Goal: Information Seeking & Learning: Learn about a topic

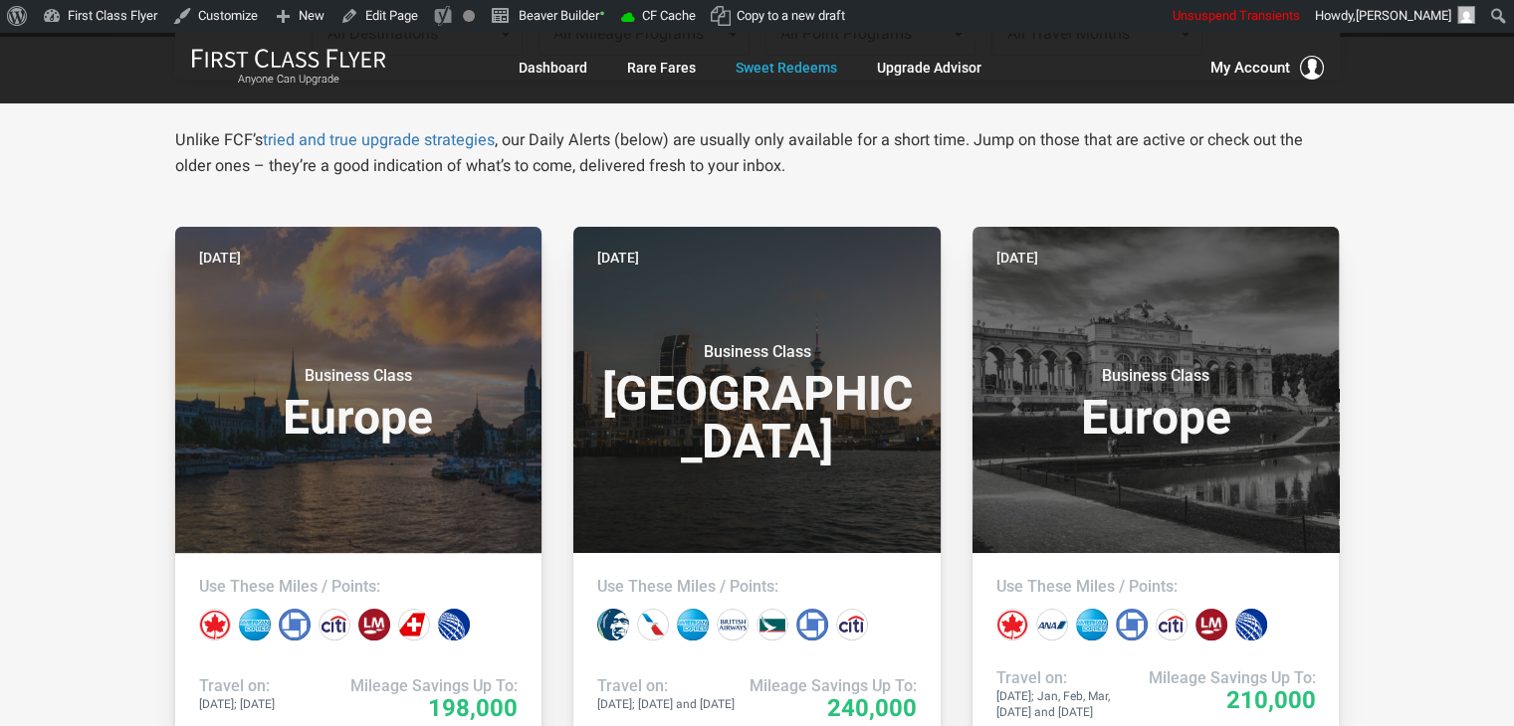
drag, startPoint x: 73, startPoint y: 205, endPoint x: 72, endPoint y: 170, distance: 34.8
drag, startPoint x: 72, startPoint y: 170, endPoint x: 54, endPoint y: 162, distance: 19.6
drag, startPoint x: 52, startPoint y: 158, endPoint x: 50, endPoint y: 145, distance: 13.1
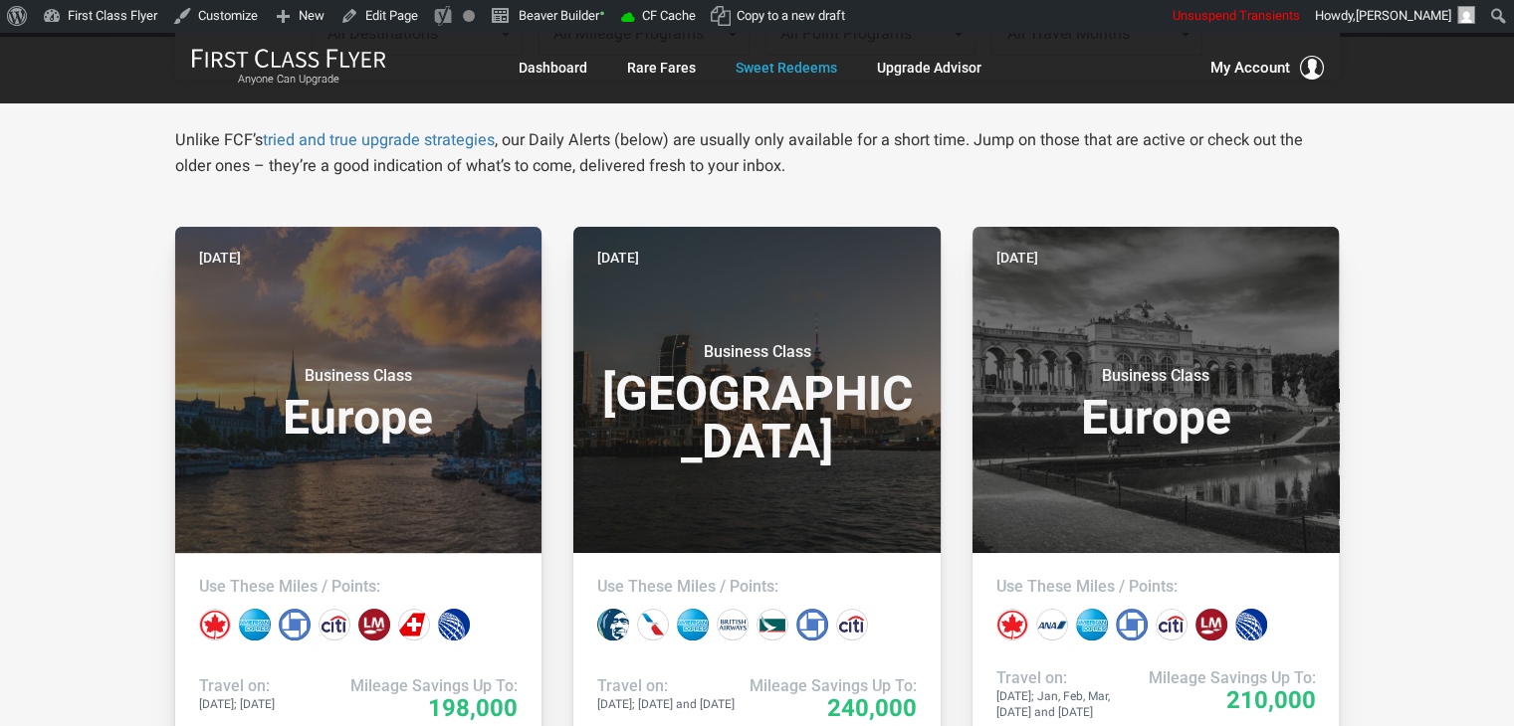
drag, startPoint x: 50, startPoint y: 145, endPoint x: 36, endPoint y: 39, distance: 107.4
drag, startPoint x: 36, startPoint y: 39, endPoint x: 1409, endPoint y: 122, distance: 1375.9
drag, startPoint x: 1409, startPoint y: 122, endPoint x: 84, endPoint y: 150, distance: 1325.8
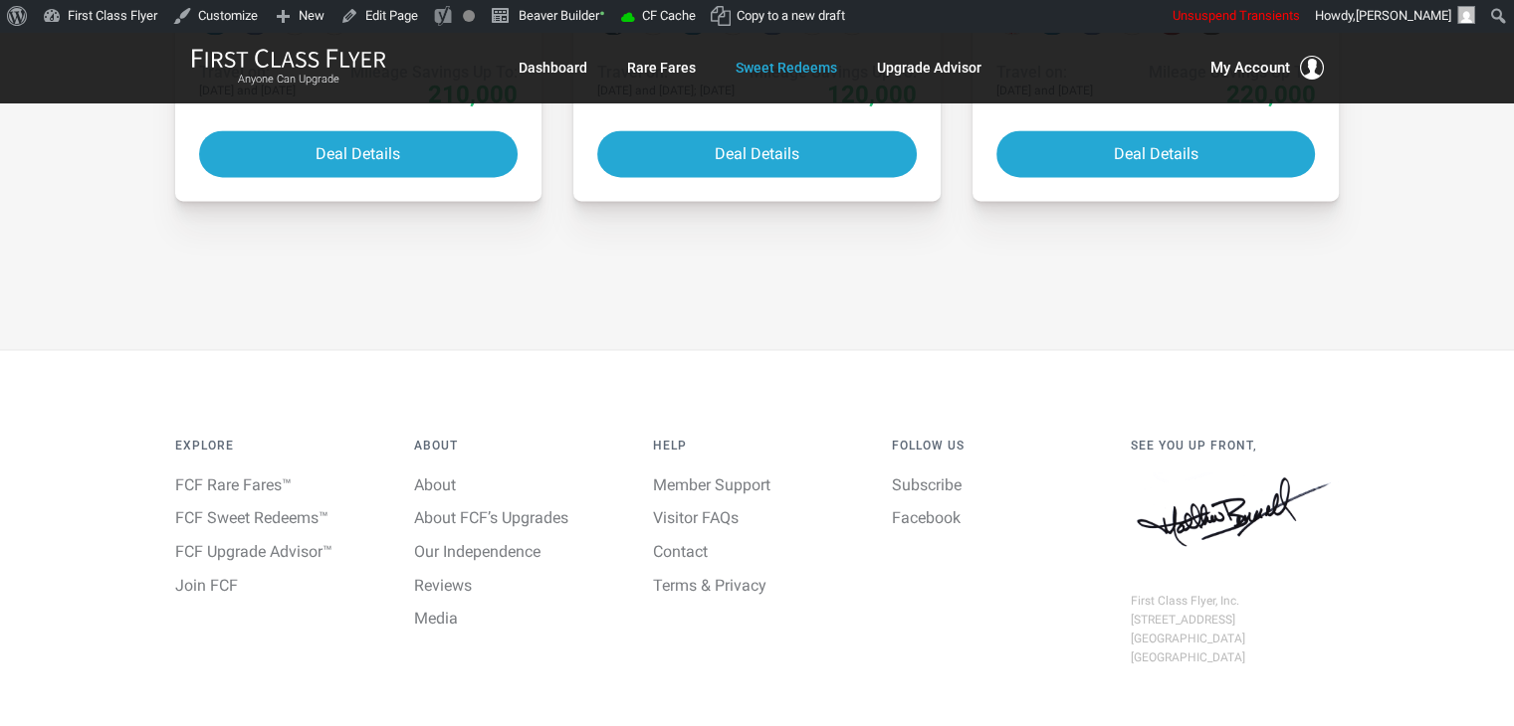
scroll to position [2866, 0]
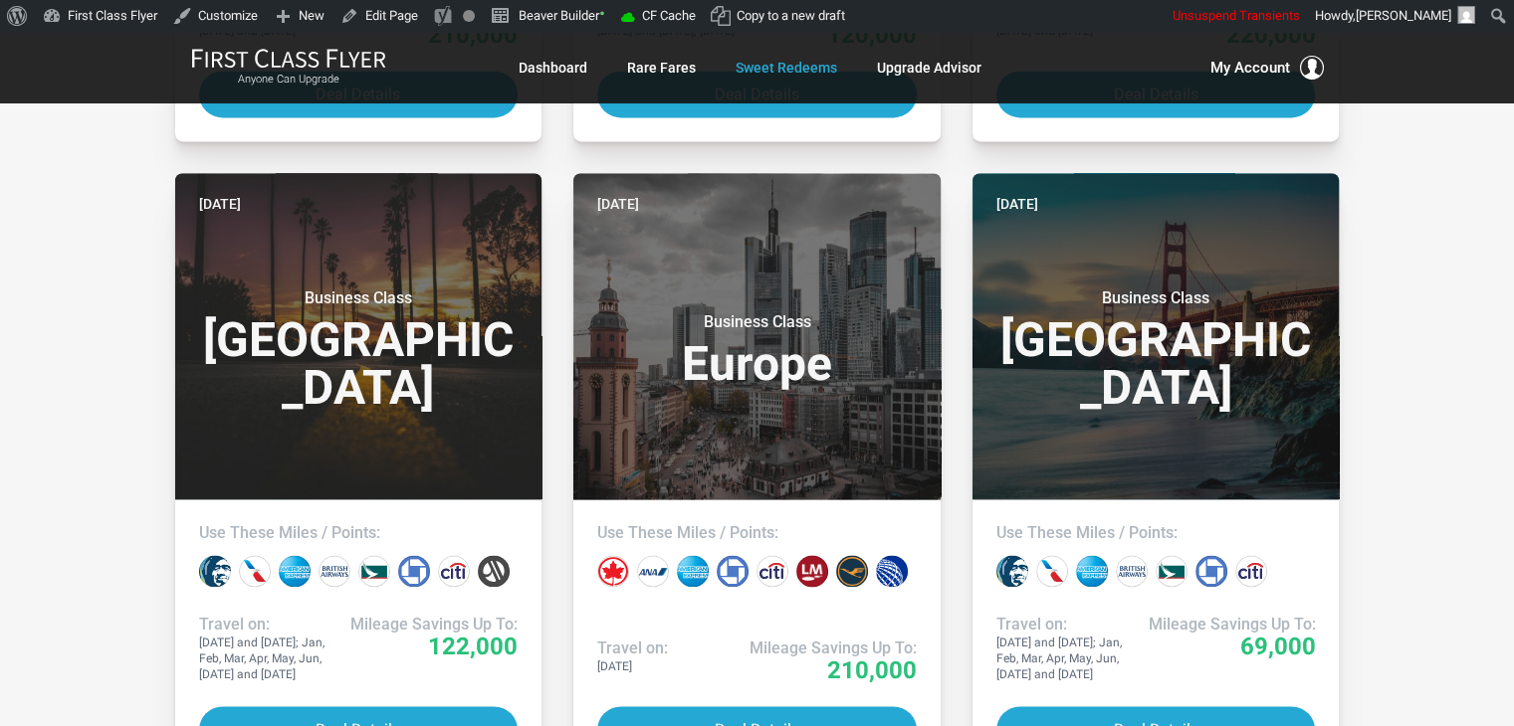
click at [1406, 237] on div "All Destinations Uncheck All Africa only [GEOGRAPHIC_DATA] only [GEOGRAPHIC_DAT…" at bounding box center [757, 100] width 1514 height 5211
click at [1435, 264] on div "All Destinations Uncheck All Africa only [GEOGRAPHIC_DATA] only [GEOGRAPHIC_DAT…" at bounding box center [757, 100] width 1514 height 5211
click at [1431, 244] on div "All Destinations Uncheck All Africa only [GEOGRAPHIC_DATA] only [GEOGRAPHIC_DAT…" at bounding box center [757, 100] width 1514 height 5211
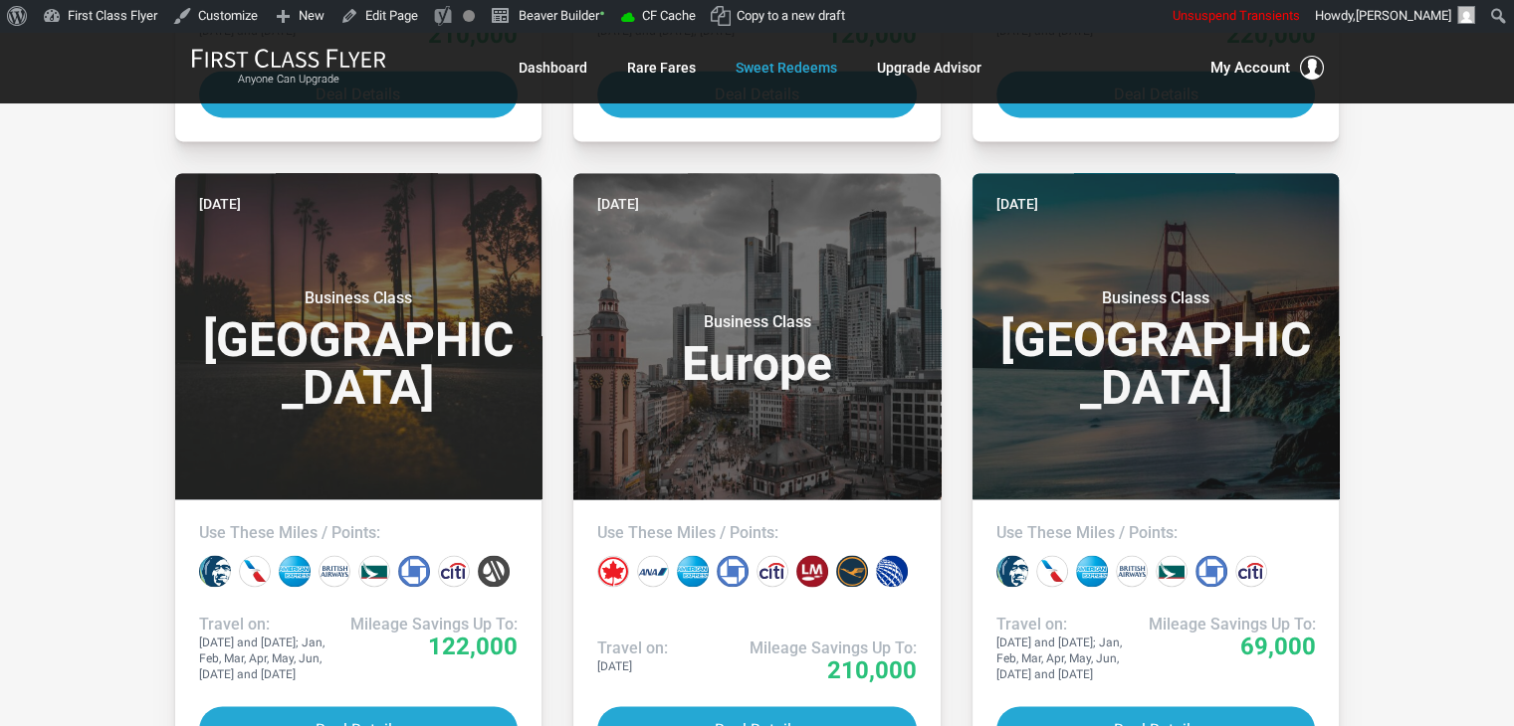
click at [1431, 244] on div "All Destinations Uncheck All Africa only [GEOGRAPHIC_DATA] only [GEOGRAPHIC_DAT…" at bounding box center [757, 100] width 1514 height 5211
drag, startPoint x: 77, startPoint y: 227, endPoint x: 87, endPoint y: 239, distance: 15.5
click at [87, 239] on div "All Destinations Uncheck All Africa only [GEOGRAPHIC_DATA] only [GEOGRAPHIC_DAT…" at bounding box center [757, 100] width 1514 height 5211
click at [74, 231] on div "All Destinations Uncheck All Africa only [GEOGRAPHIC_DATA] only [GEOGRAPHIC_DAT…" at bounding box center [757, 100] width 1514 height 5211
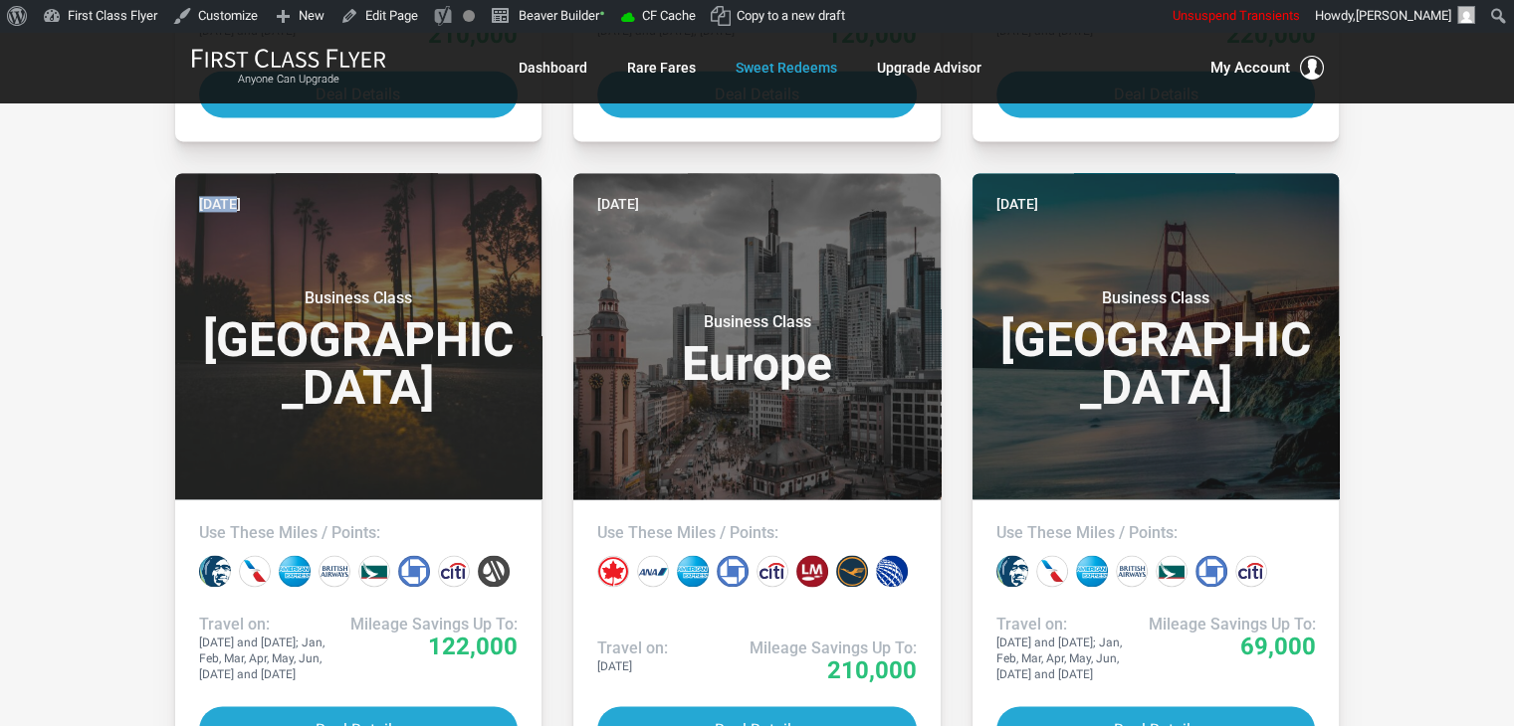
click at [68, 224] on div "All Destinations Uncheck All Africa only [GEOGRAPHIC_DATA] only [GEOGRAPHIC_DAT…" at bounding box center [757, 100] width 1514 height 5211
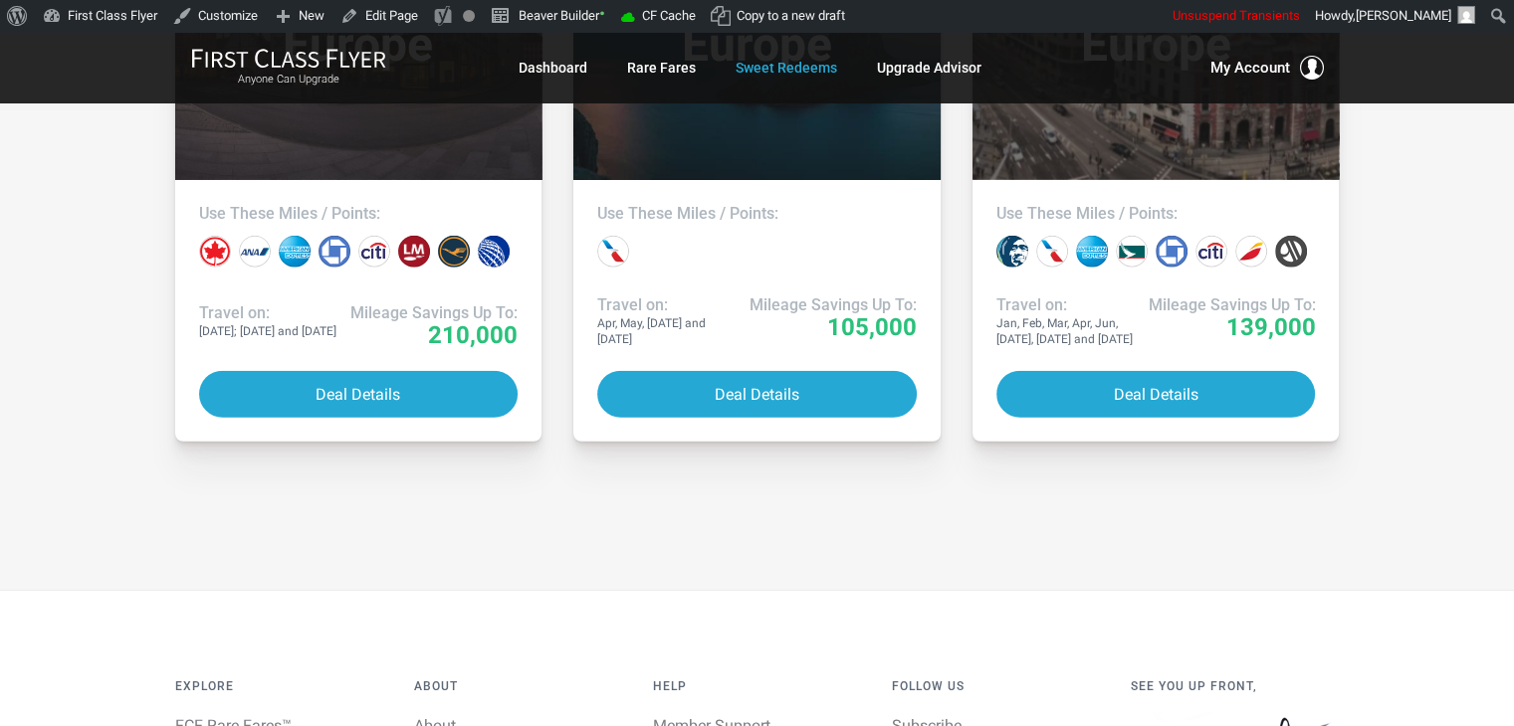
scroll to position [5407, 0]
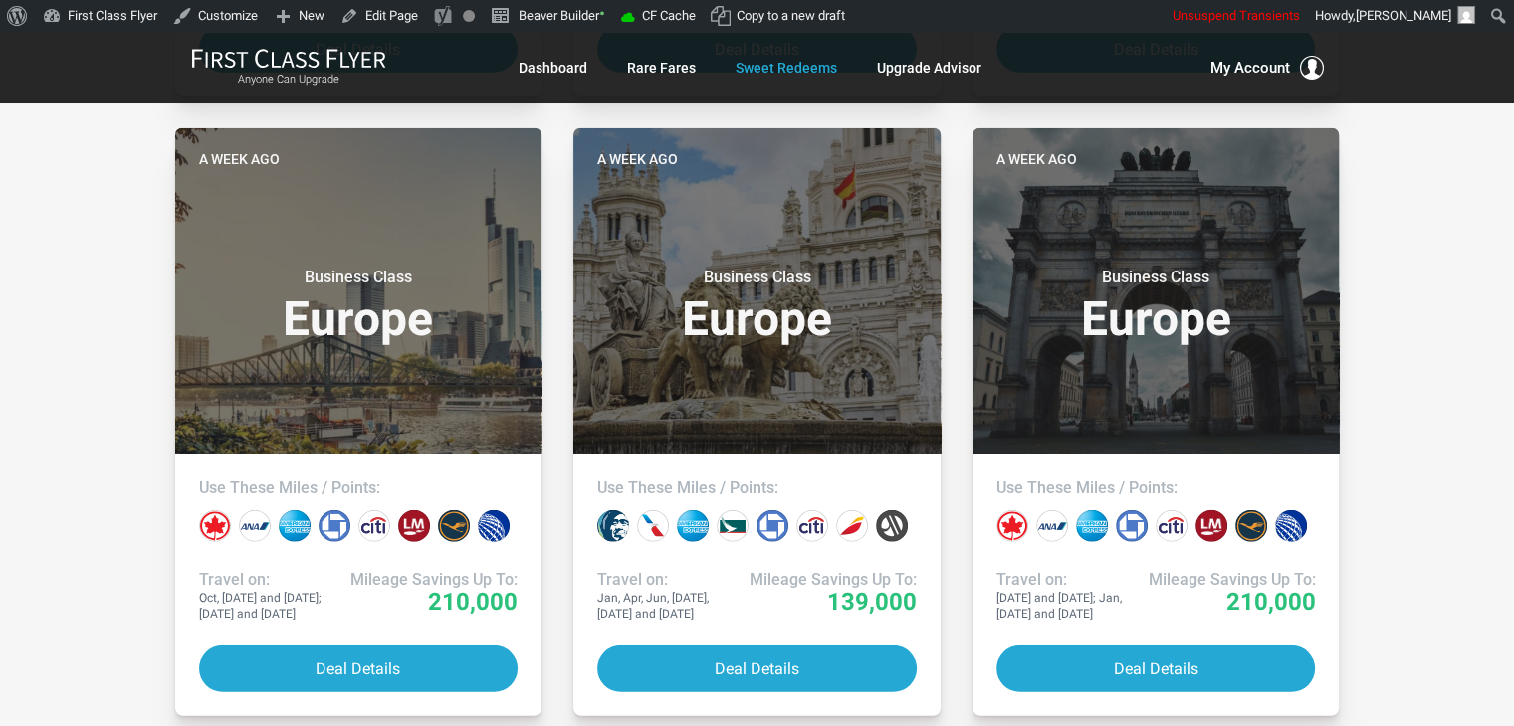
drag, startPoint x: 65, startPoint y: 518, endPoint x: 5, endPoint y: 492, distance: 65.5
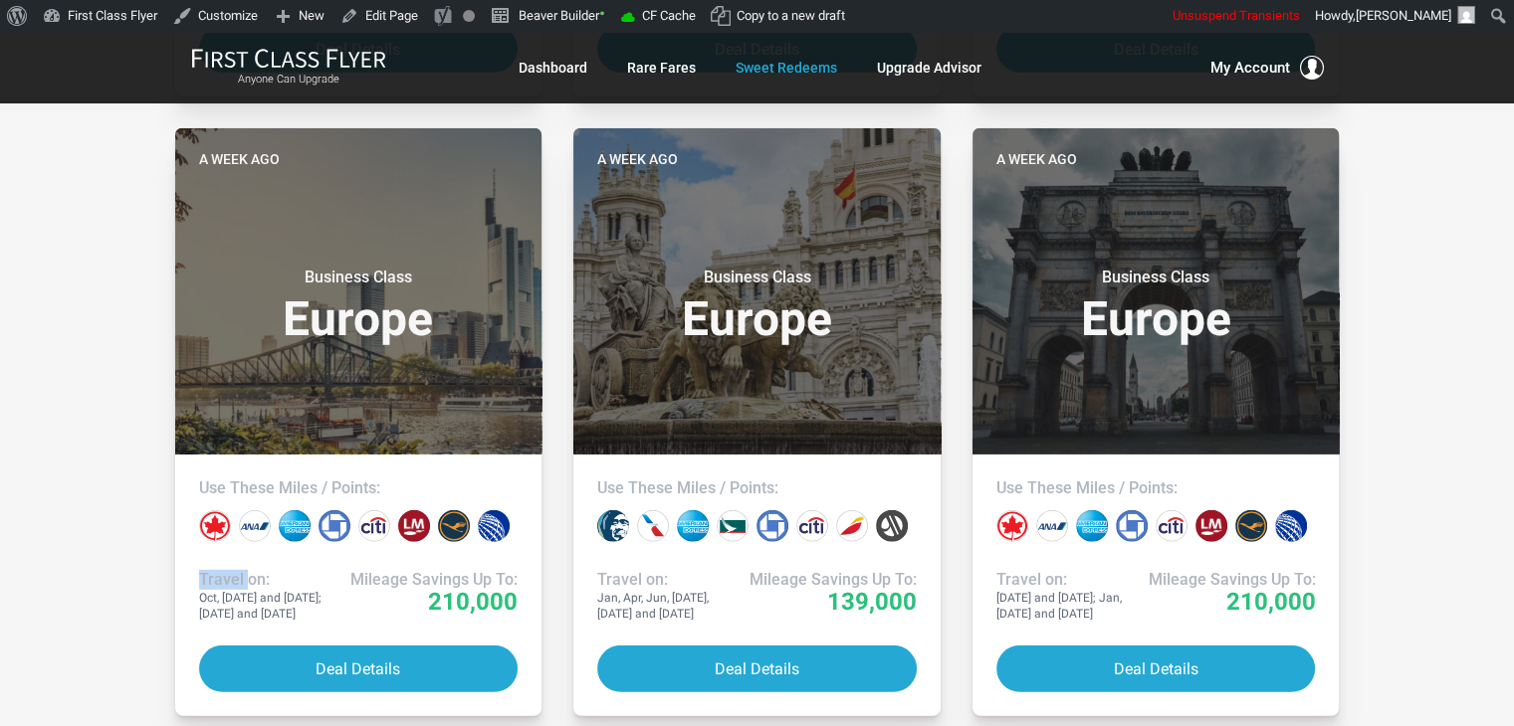
drag, startPoint x: 1360, startPoint y: 317, endPoint x: 1401, endPoint y: 375, distance: 70.7
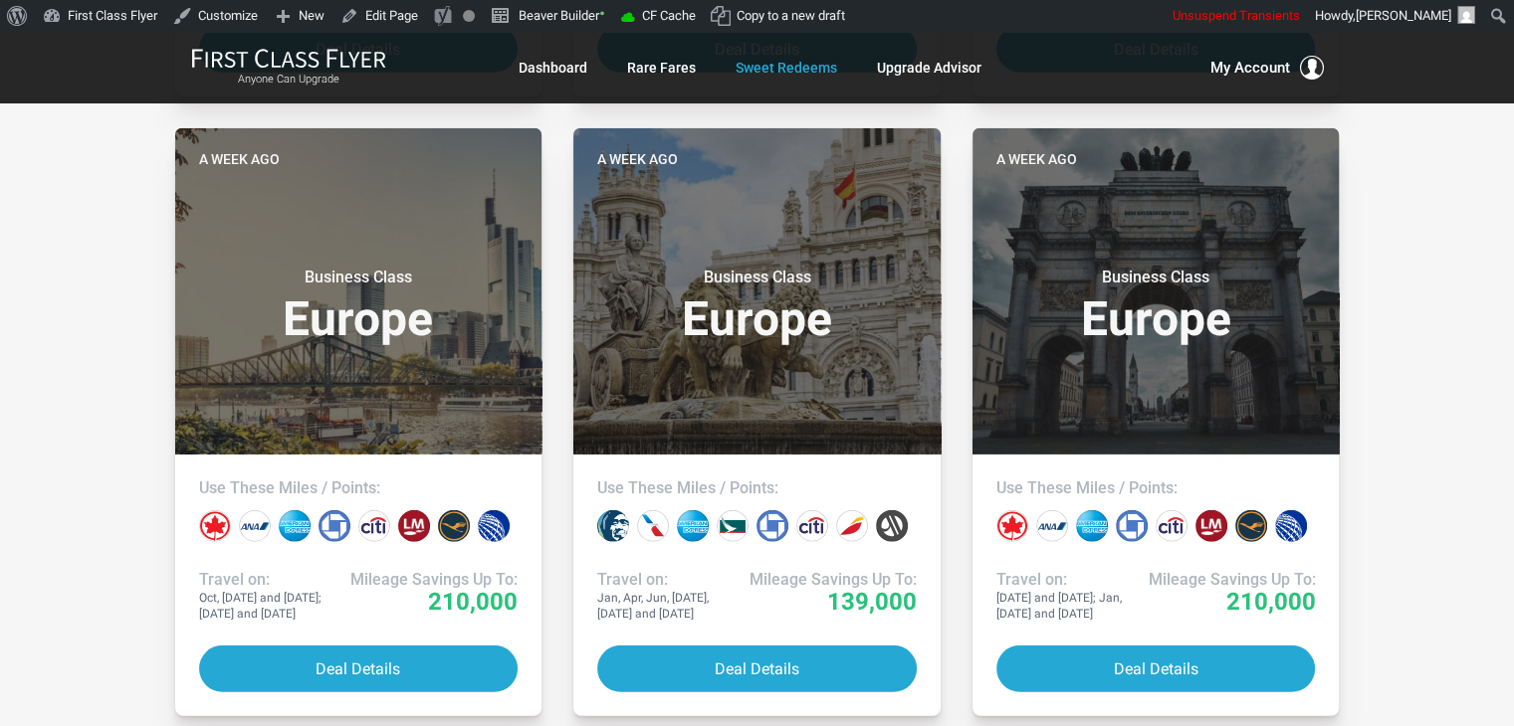
drag, startPoint x: 1409, startPoint y: 166, endPoint x: 1398, endPoint y: 85, distance: 82.3
click at [1398, 85] on div "Anyone Can Upgrade Dashboard Rare Fares Sweet Redeems Upgrade Advisor Profile L…" at bounding box center [757, 68] width 1514 height 72
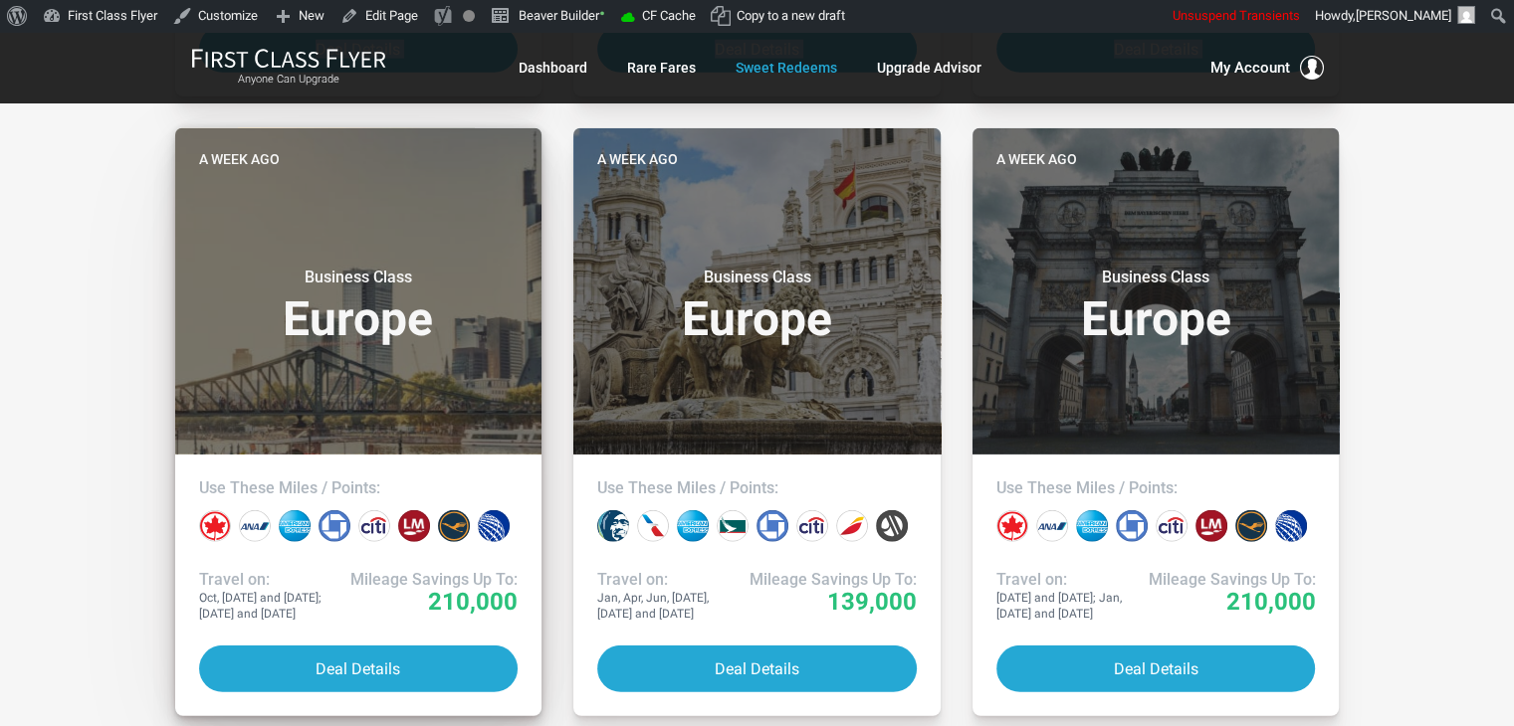
drag, startPoint x: 1398, startPoint y: 85, endPoint x: 428, endPoint y: 149, distance: 972.4
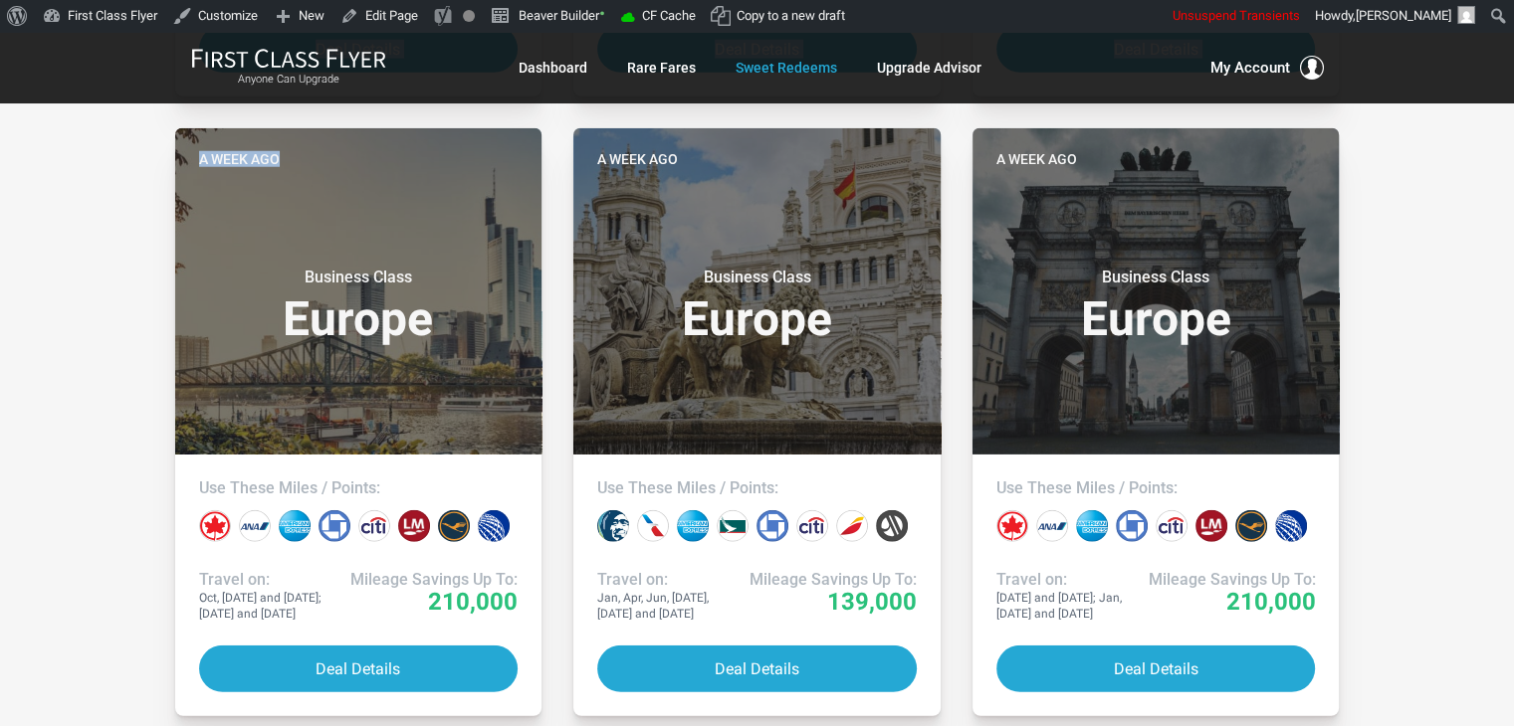
click at [86, 69] on div "Anyone Can Upgrade Dashboard Rare Fares Sweet Redeems Upgrade Advisor Profile L…" at bounding box center [757, 68] width 1514 height 72
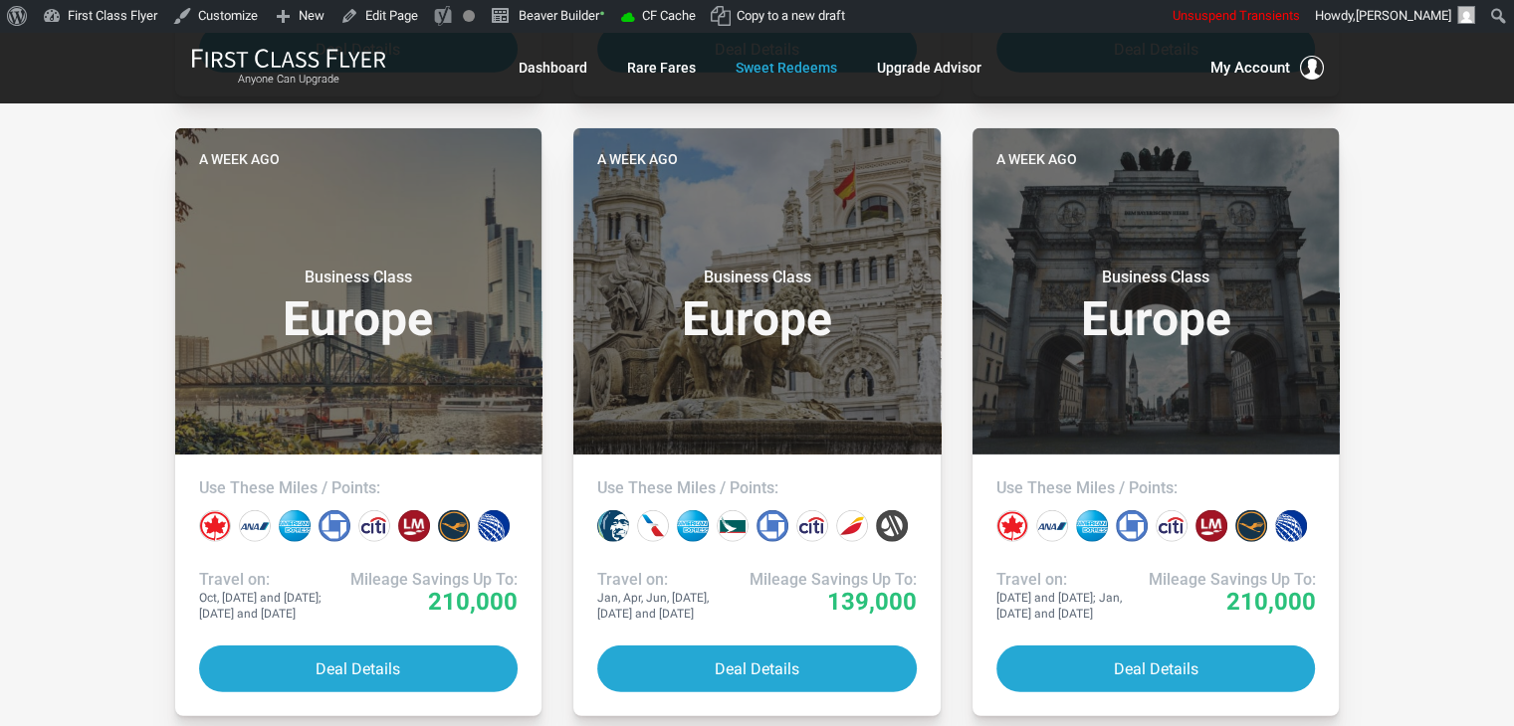
drag, startPoint x: 86, startPoint y: 69, endPoint x: 68, endPoint y: 69, distance: 17.9
click at [68, 69] on div "Anyone Can Upgrade Dashboard Rare Fares Sweet Redeems Upgrade Advisor Profile L…" at bounding box center [757, 68] width 1514 height 72
drag, startPoint x: 56, startPoint y: 115, endPoint x: 15, endPoint y: 218, distance: 110.3
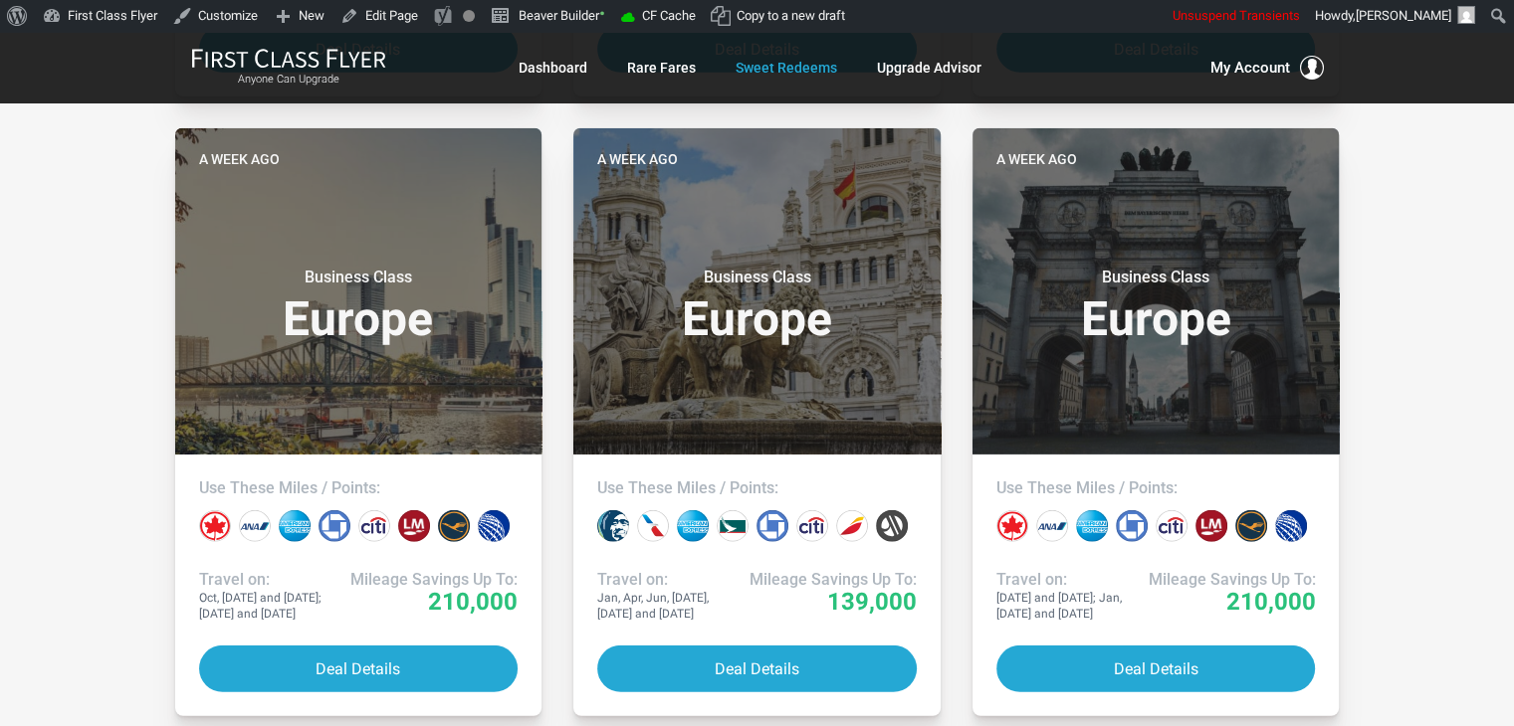
drag, startPoint x: 58, startPoint y: 358, endPoint x: 28, endPoint y: 427, distance: 74.9
drag, startPoint x: 76, startPoint y: 502, endPoint x: 39, endPoint y: 543, distance: 55.7
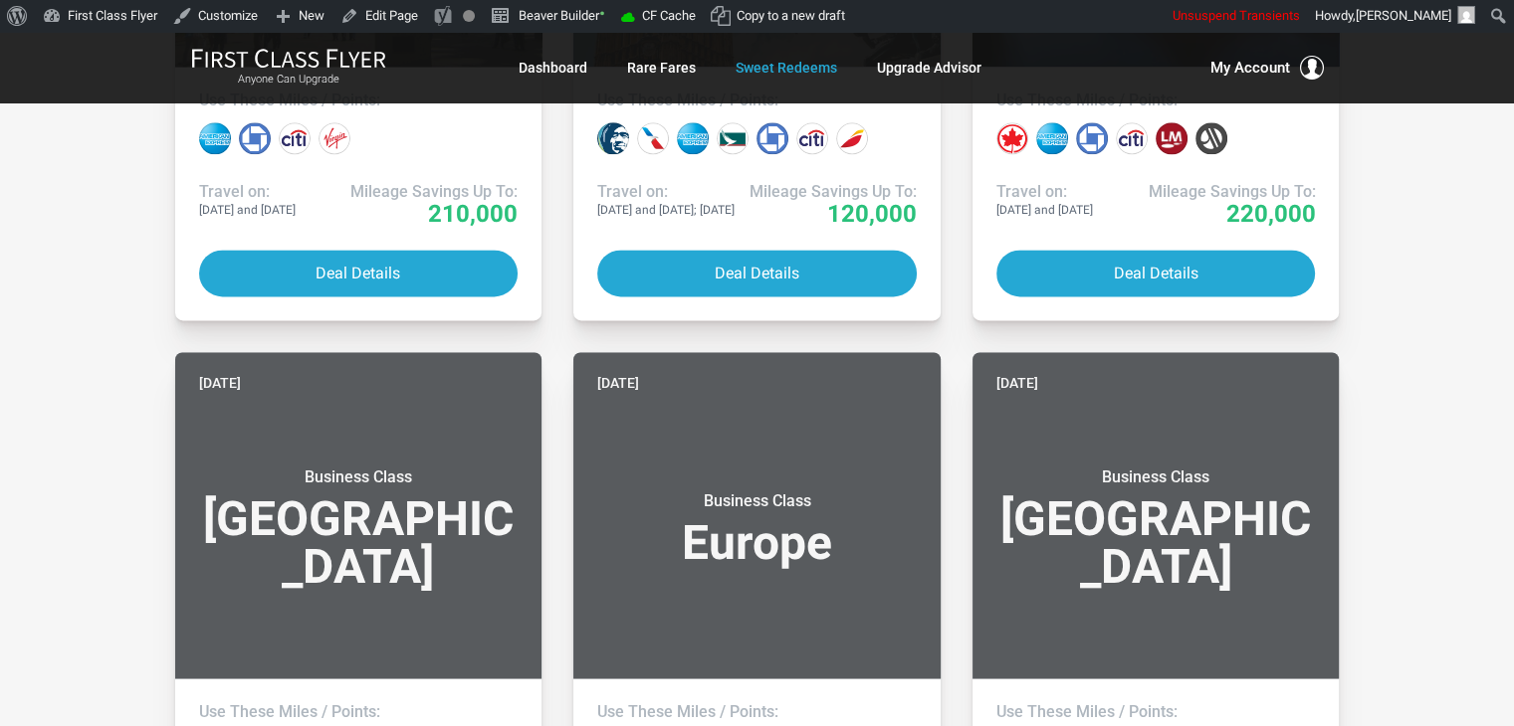
scroll to position [1360, 0]
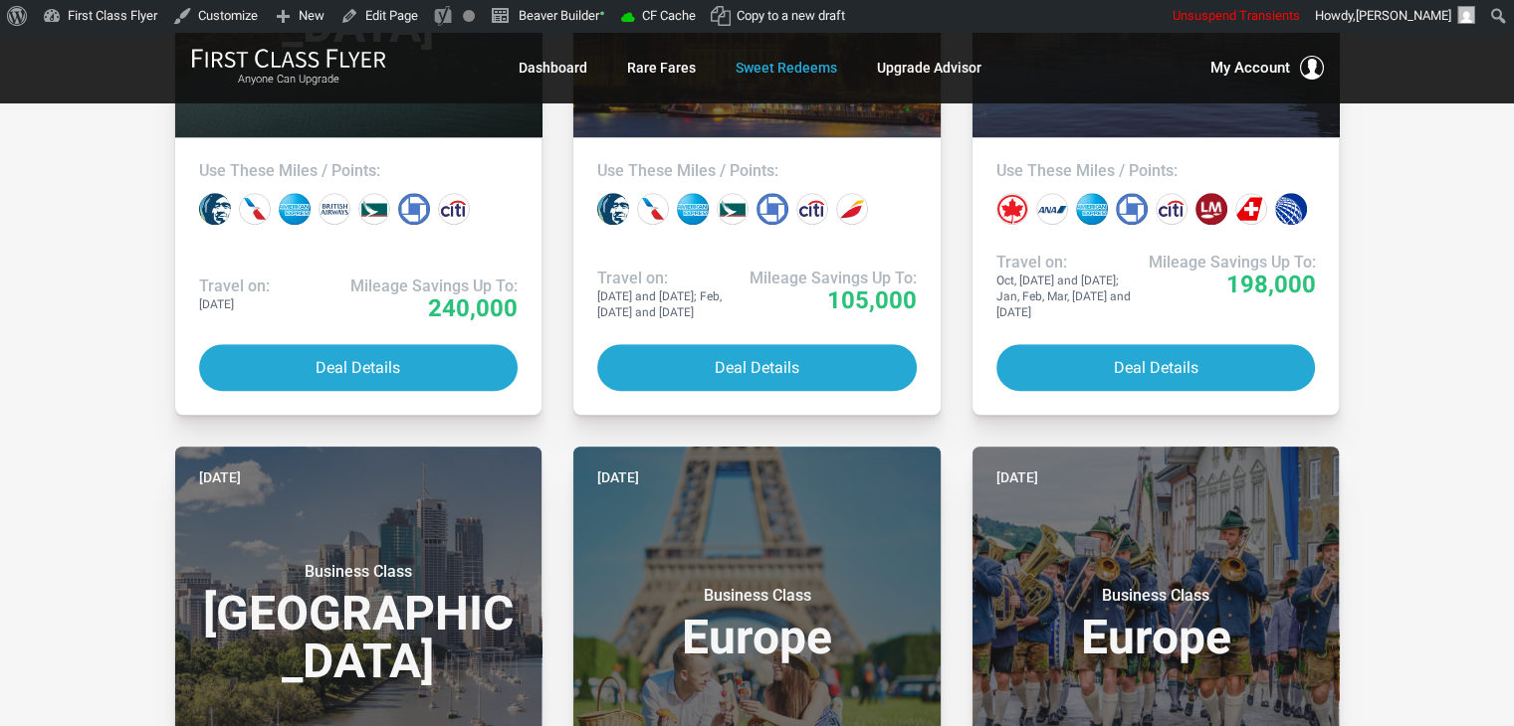
drag, startPoint x: 1468, startPoint y: 301, endPoint x: 1453, endPoint y: 225, distance: 77.1
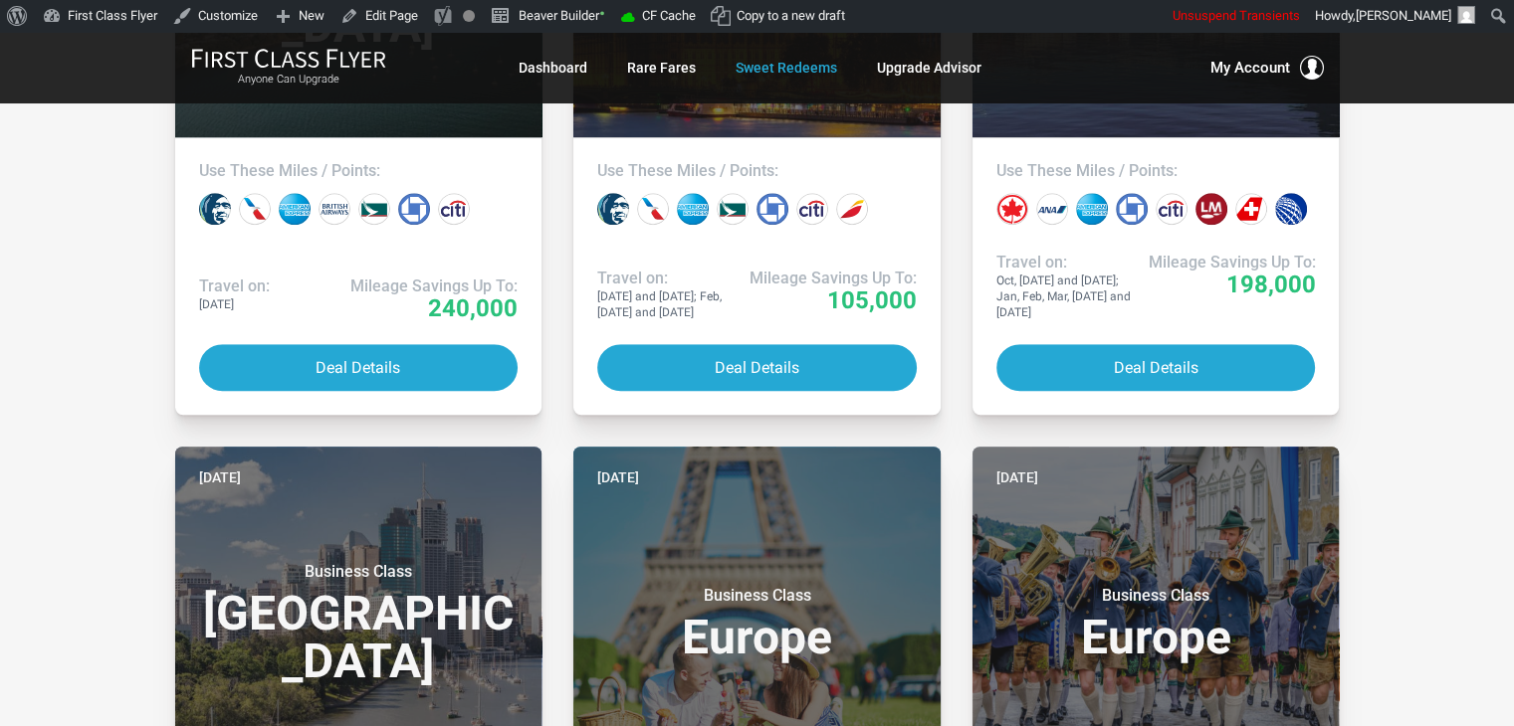
drag, startPoint x: 1427, startPoint y: 245, endPoint x: 1416, endPoint y: 220, distance: 27.2
drag, startPoint x: 1416, startPoint y: 220, endPoint x: 1417, endPoint y: 177, distance: 42.8
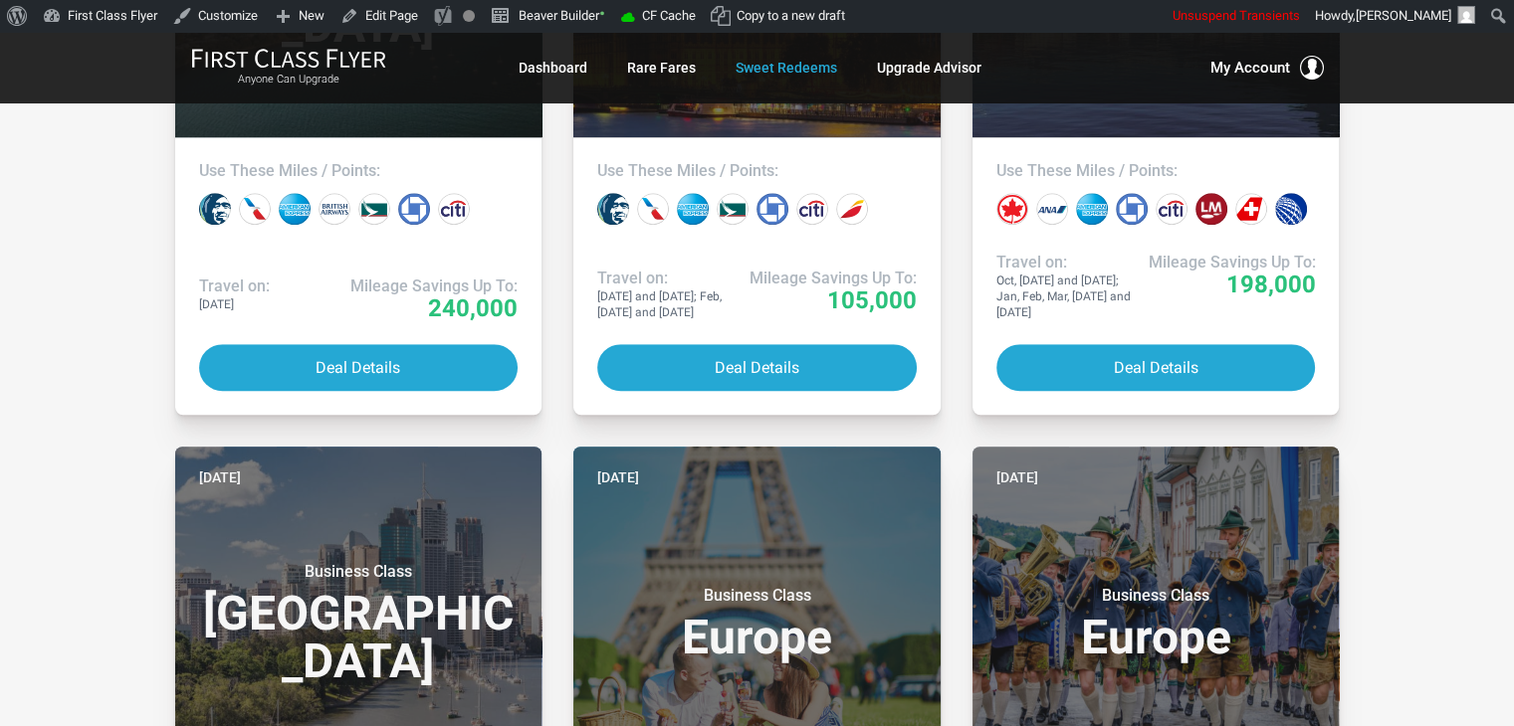
drag, startPoint x: 1453, startPoint y: 159, endPoint x: 1374, endPoint y: 195, distance: 86.4
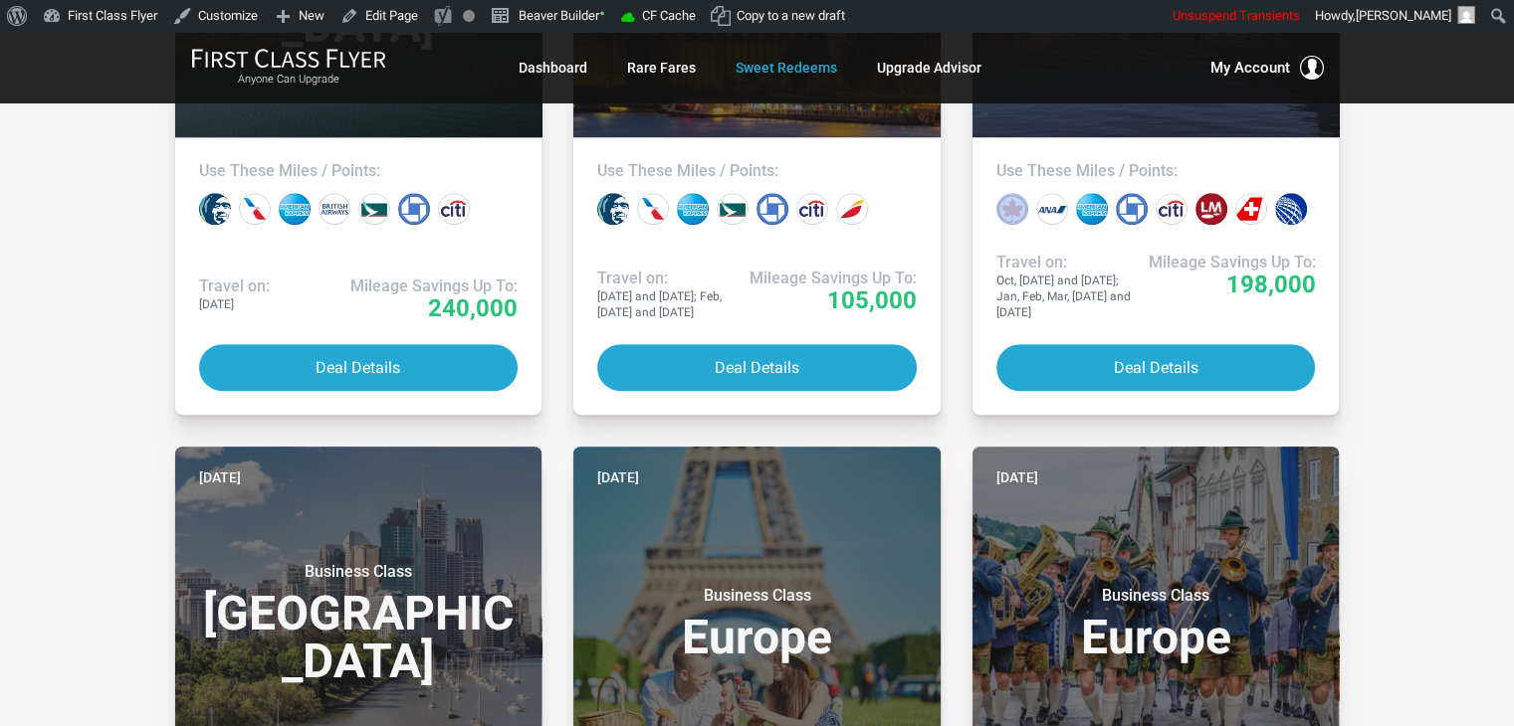
drag, startPoint x: 1397, startPoint y: 189, endPoint x: 1401, endPoint y: 143, distance: 46.0
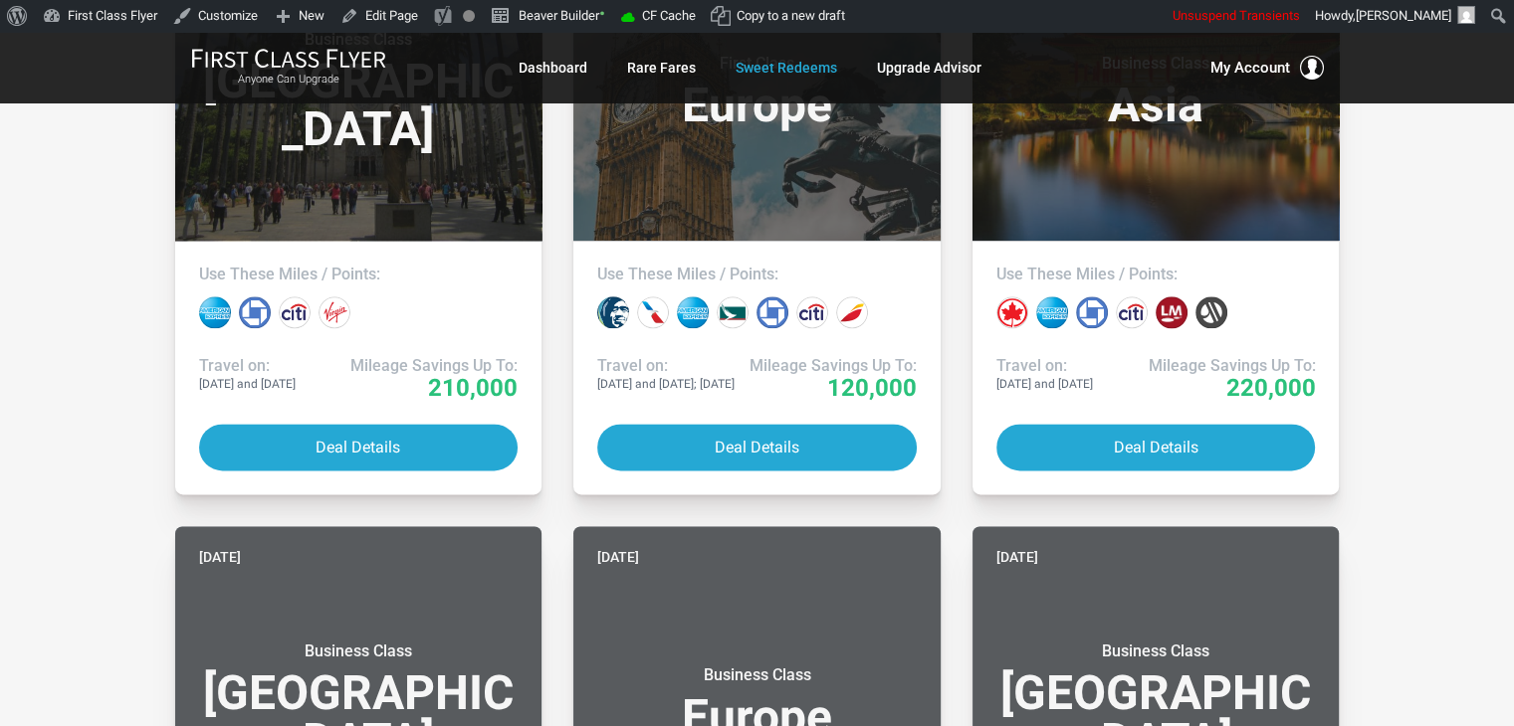
scroll to position [2631, 0]
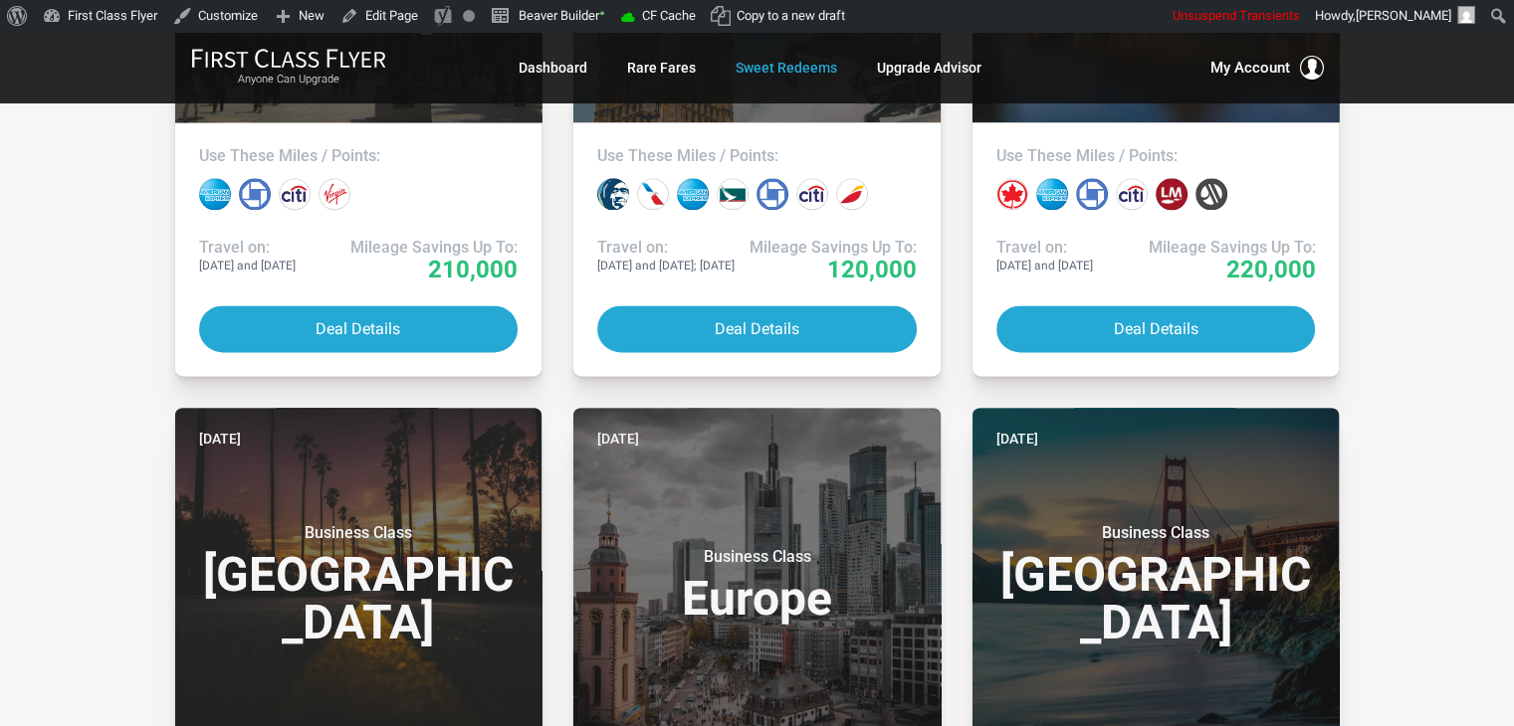
drag, startPoint x: 1473, startPoint y: 413, endPoint x: 1381, endPoint y: 472, distance: 108.8
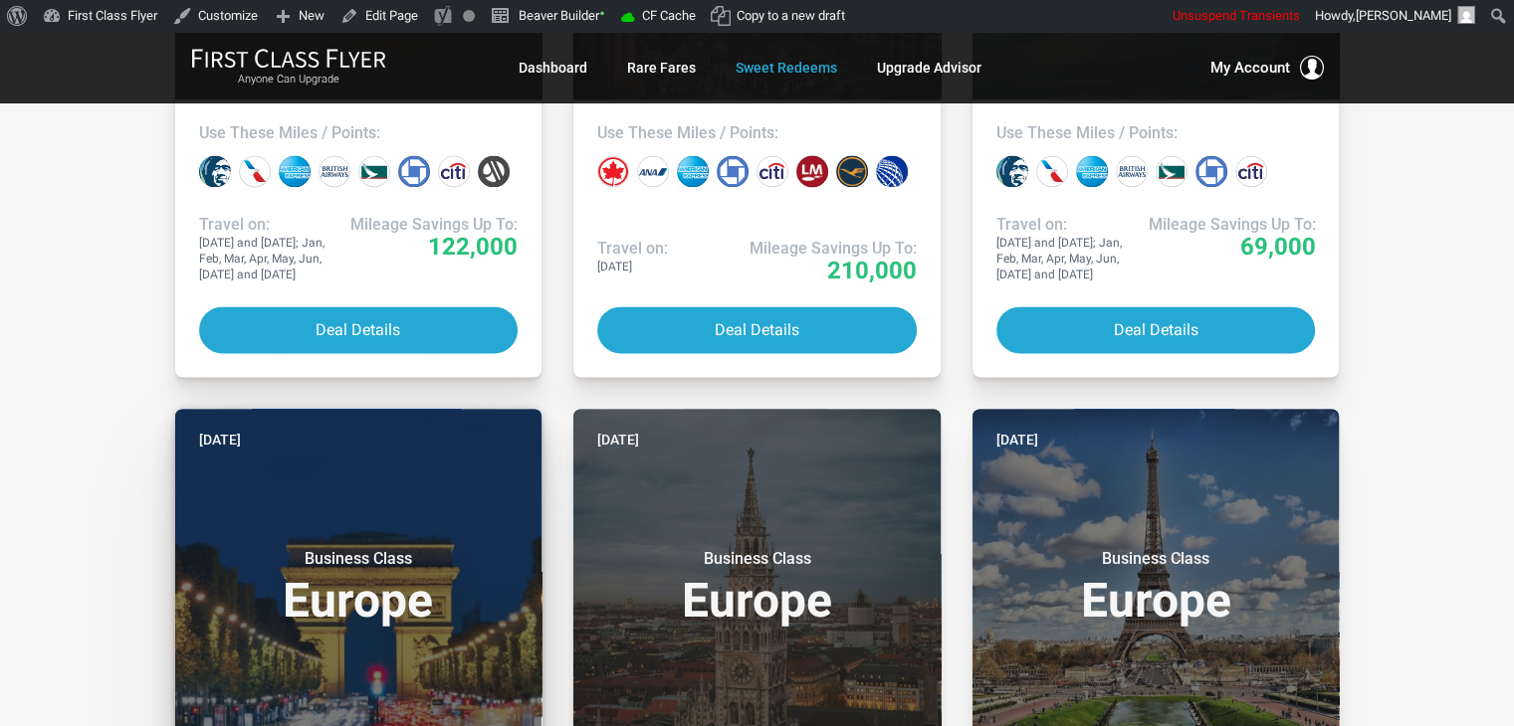
click at [382, 465] on header "[DATE] Business Class [GEOGRAPHIC_DATA]" at bounding box center [358, 572] width 367 height 326
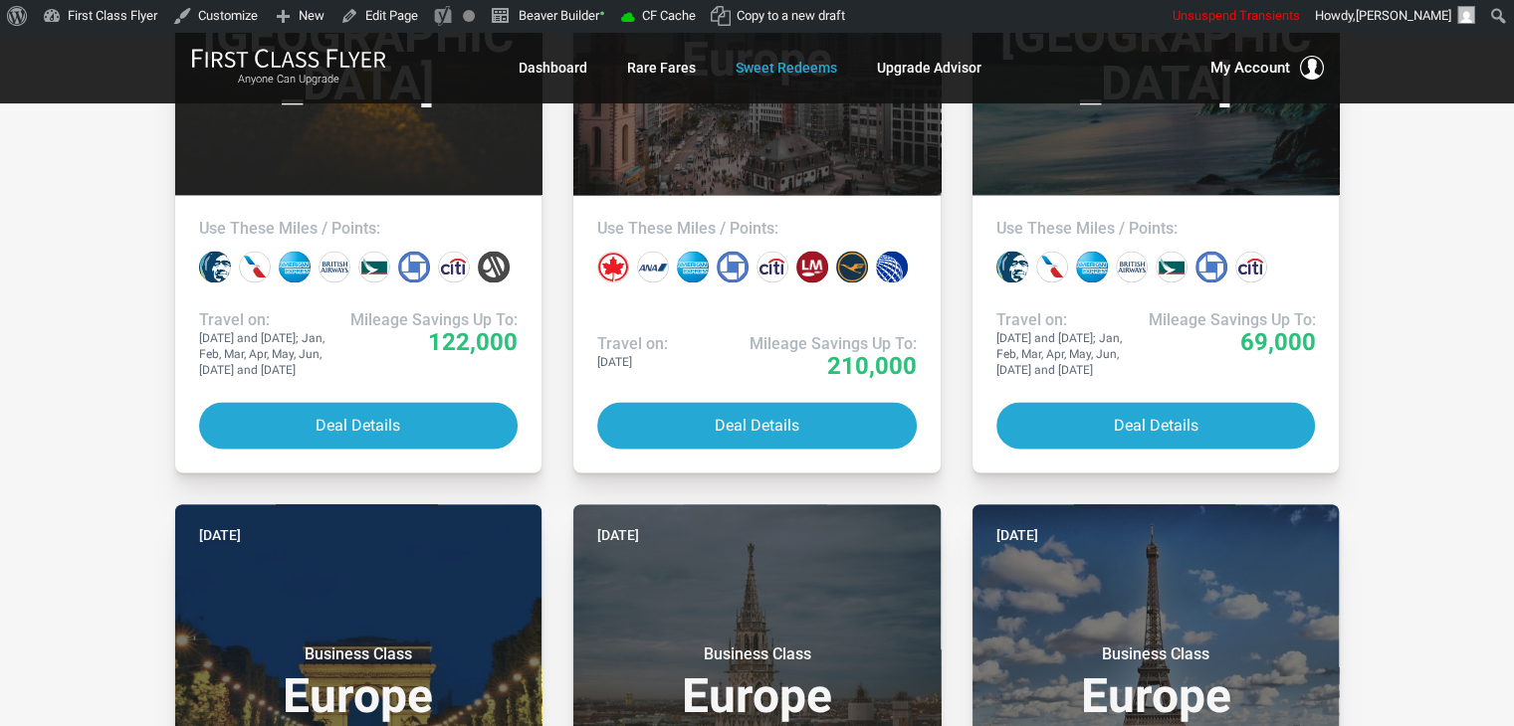
scroll to position [3001, 0]
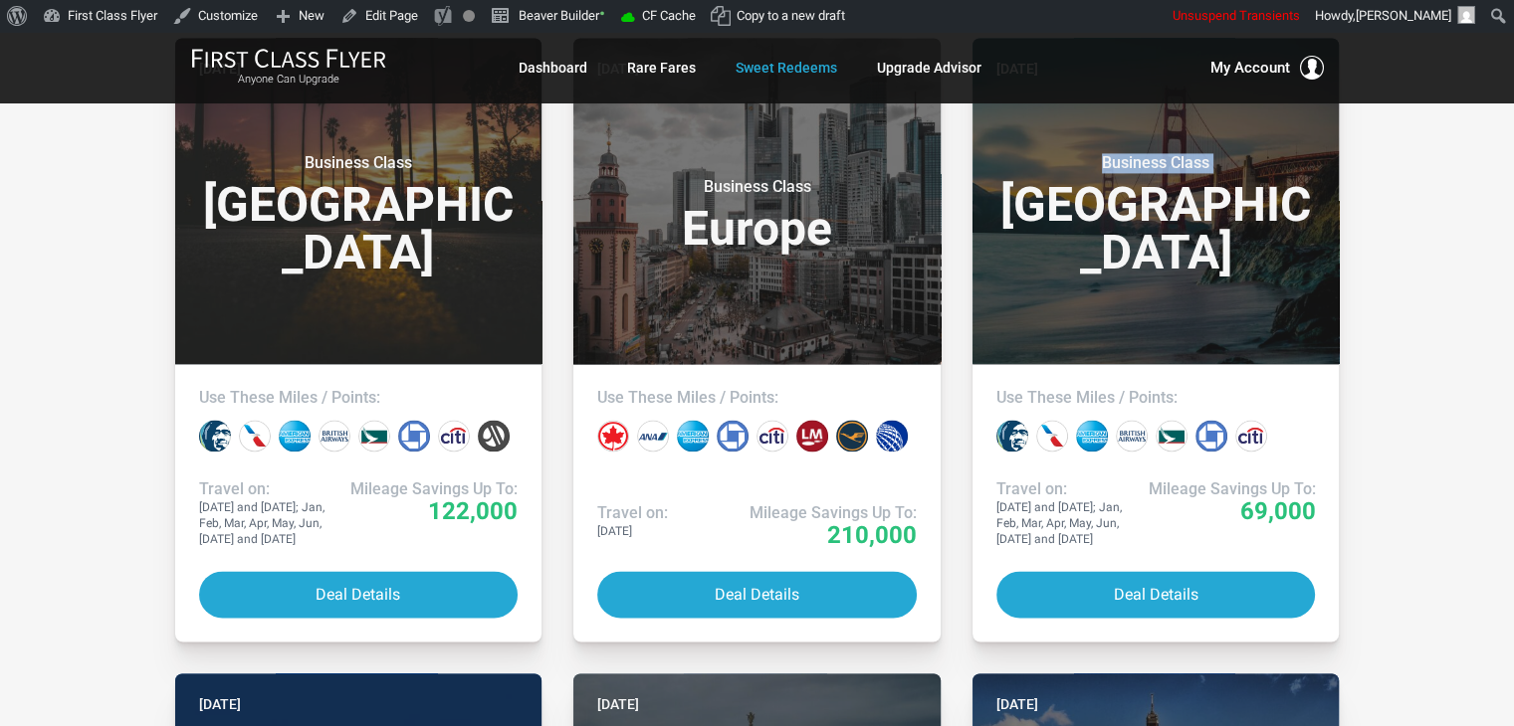
drag, startPoint x: 1405, startPoint y: 166, endPoint x: 1505, endPoint y: 138, distance: 103.3
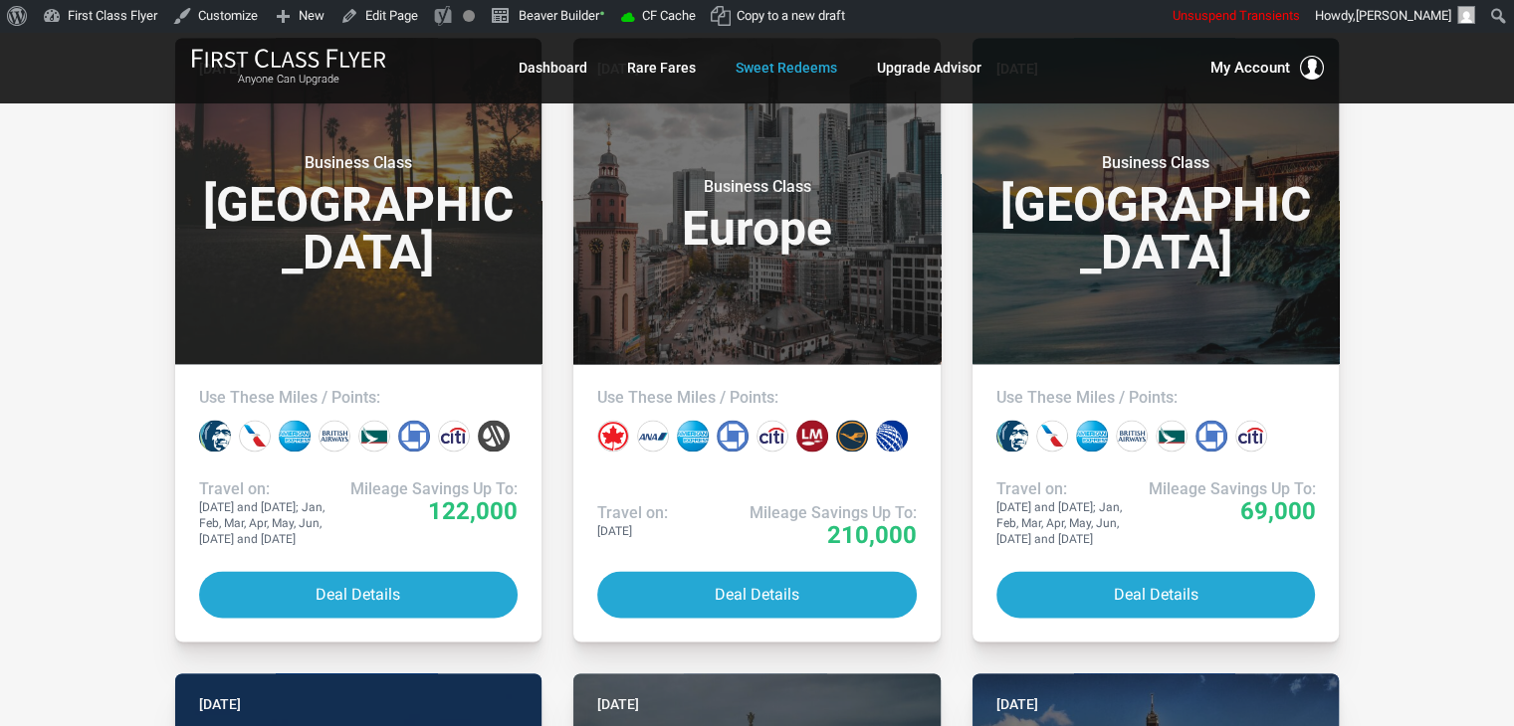
drag, startPoint x: 1379, startPoint y: 430, endPoint x: 1392, endPoint y: 435, distance: 13.9
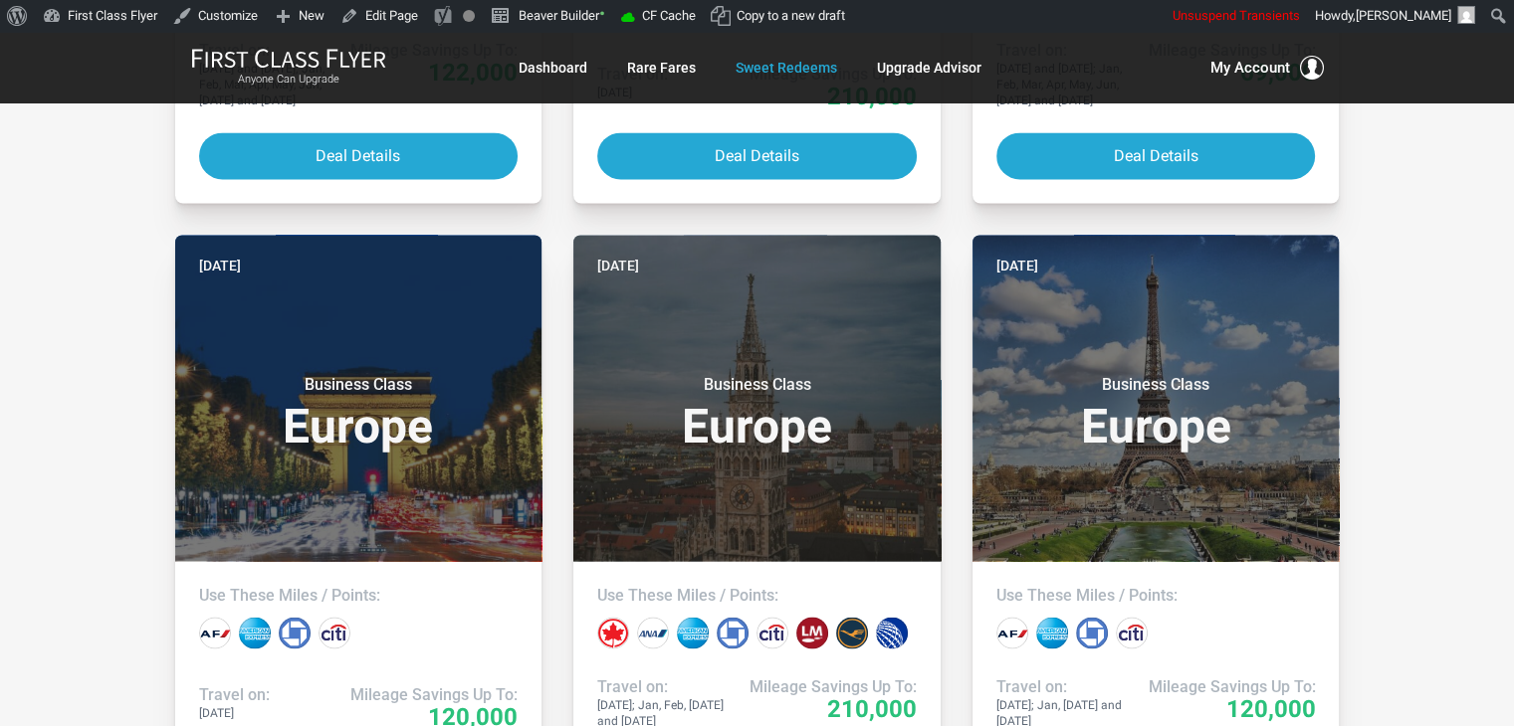
scroll to position [3636, 0]
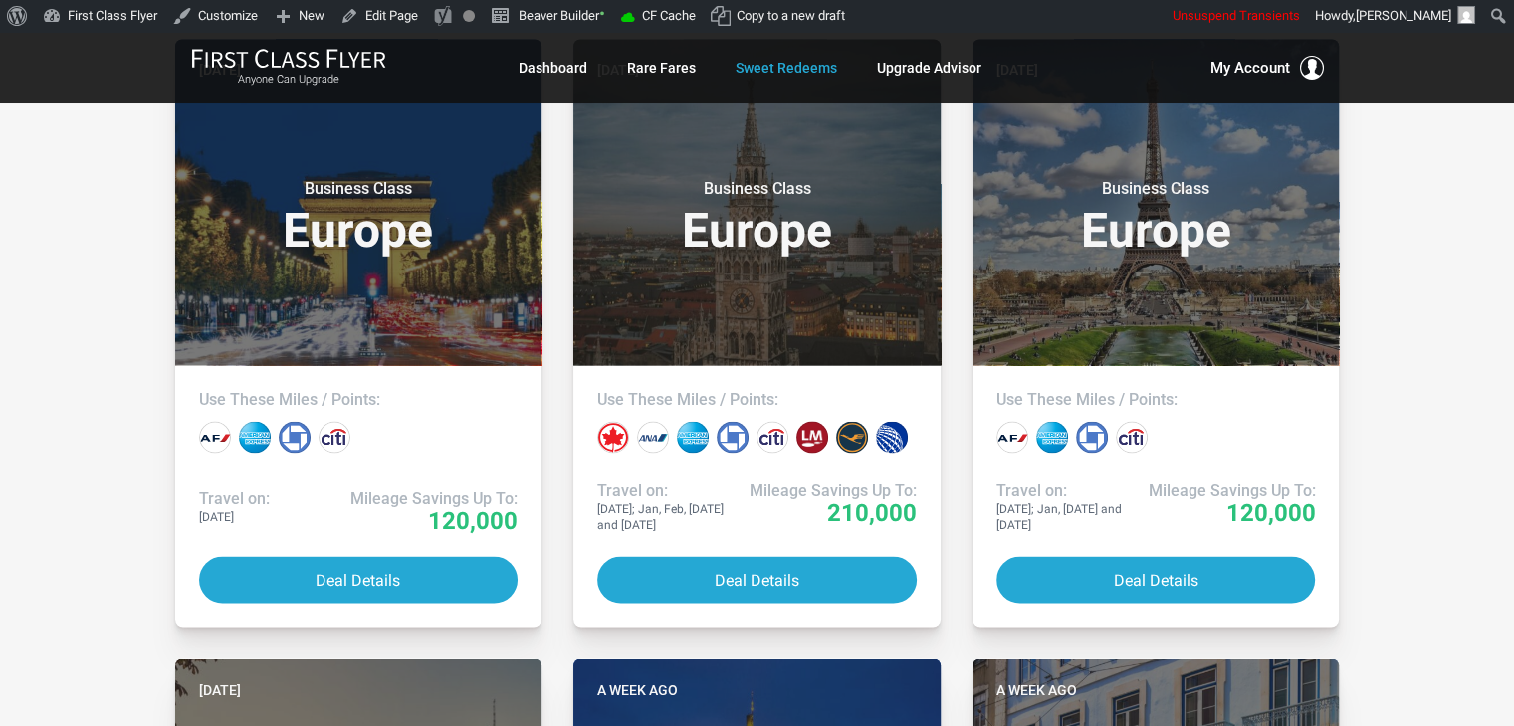
click at [107, 250] on div "All Destinations Uncheck All Africa only [GEOGRAPHIC_DATA] only [GEOGRAPHIC_DAT…" at bounding box center [757, 578] width 1514 height 7707
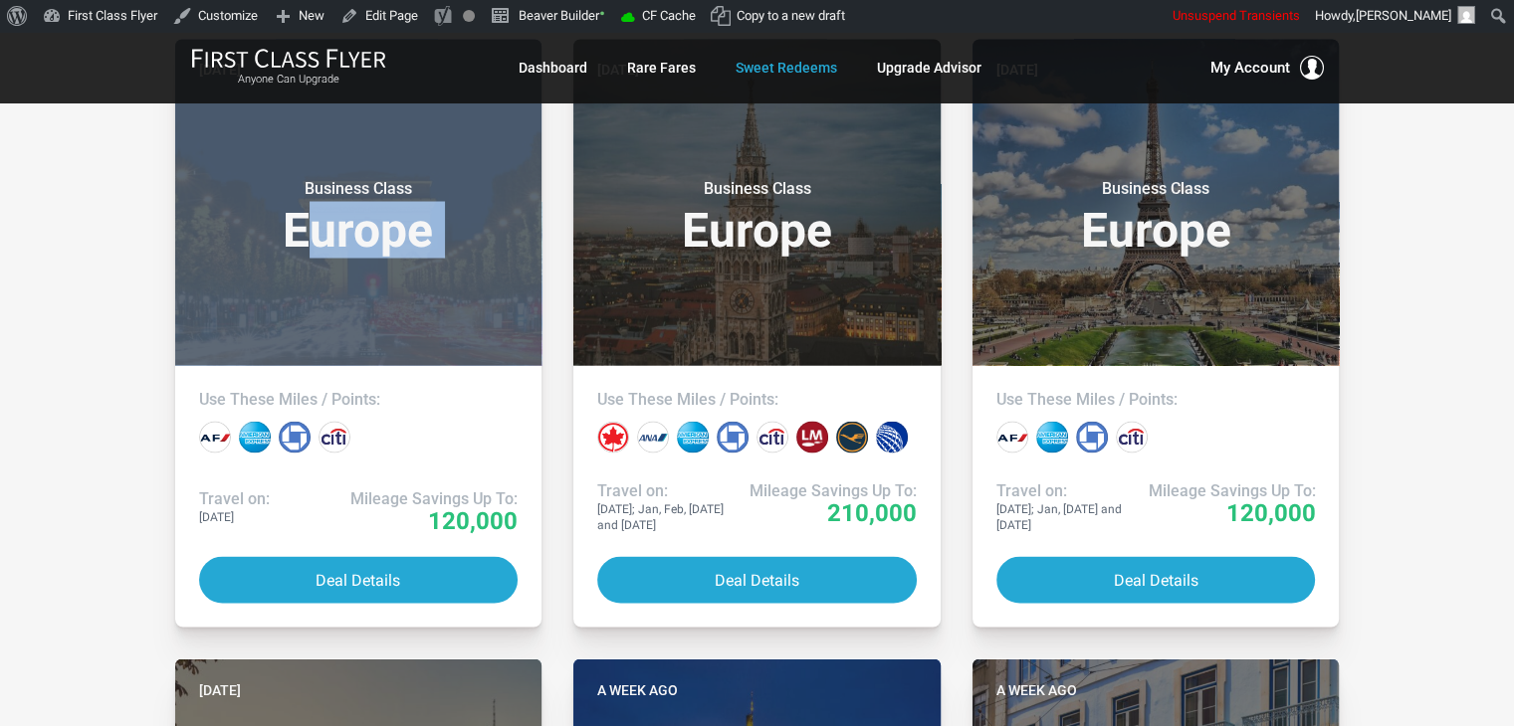
click at [89, 218] on div "All Destinations Uncheck All Africa only [GEOGRAPHIC_DATA] only [GEOGRAPHIC_DAT…" at bounding box center [757, 578] width 1514 height 7707
drag, startPoint x: 89, startPoint y: 218, endPoint x: 90, endPoint y: 183, distance: 34.8
click at [90, 183] on div "All Destinations Uncheck All Africa only [GEOGRAPHIC_DATA] only [GEOGRAPHIC_DAT…" at bounding box center [757, 578] width 1514 height 7707
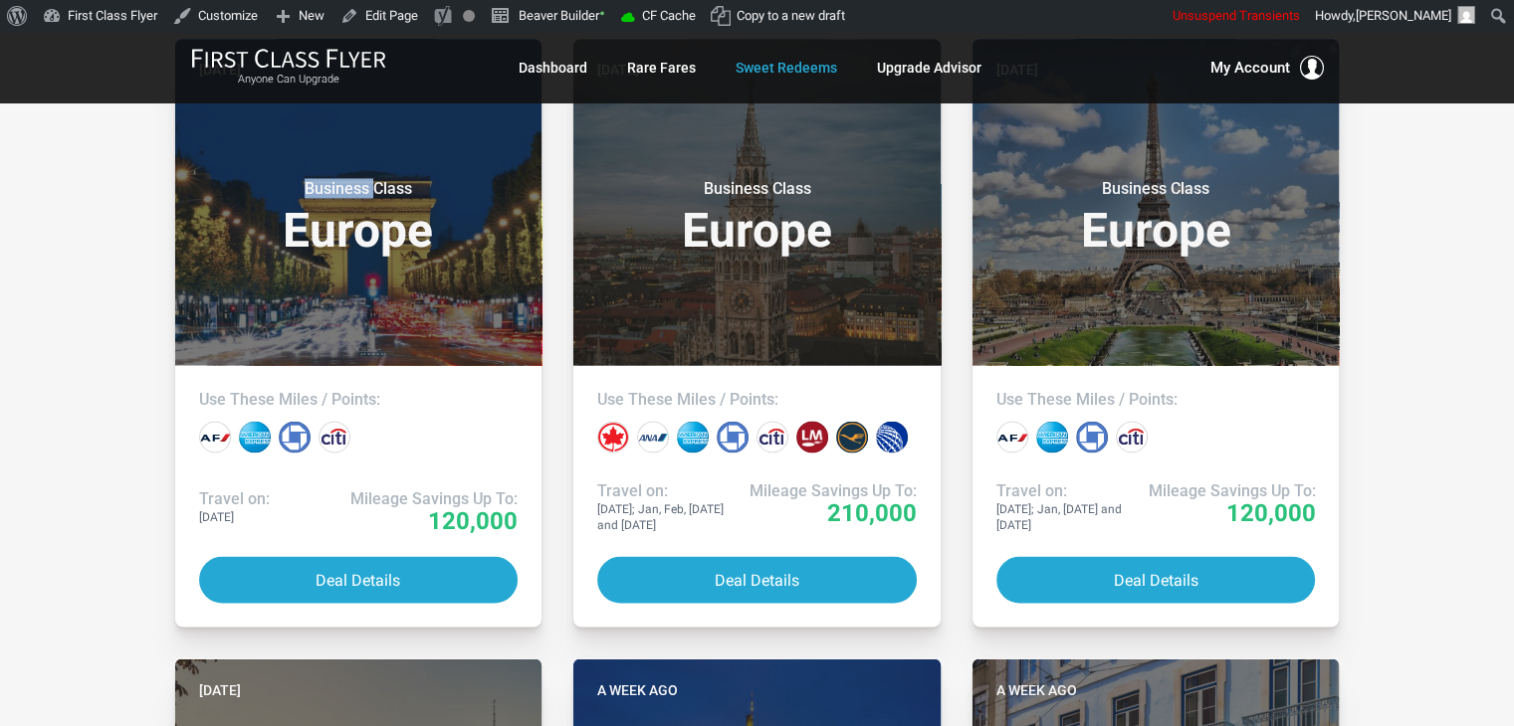
click at [90, 183] on div "All Destinations Uncheck All Africa only [GEOGRAPHIC_DATA] only [GEOGRAPHIC_DAT…" at bounding box center [757, 578] width 1514 height 7707
click at [60, 167] on div "All Destinations Uncheck All Africa only [GEOGRAPHIC_DATA] only [GEOGRAPHIC_DAT…" at bounding box center [757, 578] width 1514 height 7707
click at [58, 375] on div "All Destinations Uncheck All Africa only [GEOGRAPHIC_DATA] only [GEOGRAPHIC_DAT…" at bounding box center [757, 578] width 1514 height 7707
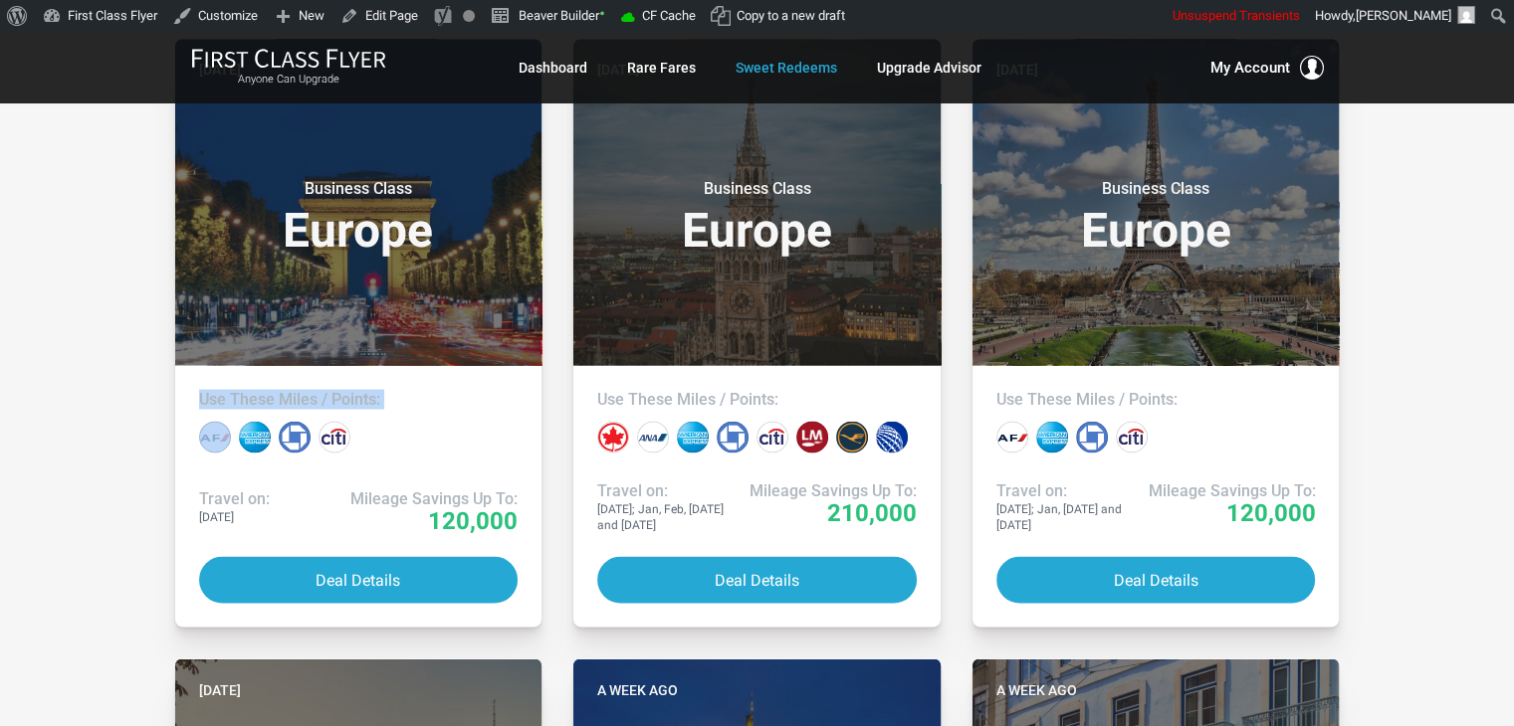
click at [19, 422] on div "All Destinations Uncheck All Africa only [GEOGRAPHIC_DATA] only [GEOGRAPHIC_DAT…" at bounding box center [757, 578] width 1514 height 7707
click at [54, 487] on div "All Destinations Uncheck All Africa only [GEOGRAPHIC_DATA] only [GEOGRAPHIC_DAT…" at bounding box center [757, 578] width 1514 height 7707
click at [42, 562] on div "All Destinations Uncheck All Africa only [GEOGRAPHIC_DATA] only [GEOGRAPHIC_DAT…" at bounding box center [757, 578] width 1514 height 7707
click at [64, 530] on div "All Destinations Uncheck All Africa only [GEOGRAPHIC_DATA] only [GEOGRAPHIC_DAT…" at bounding box center [757, 578] width 1514 height 7707
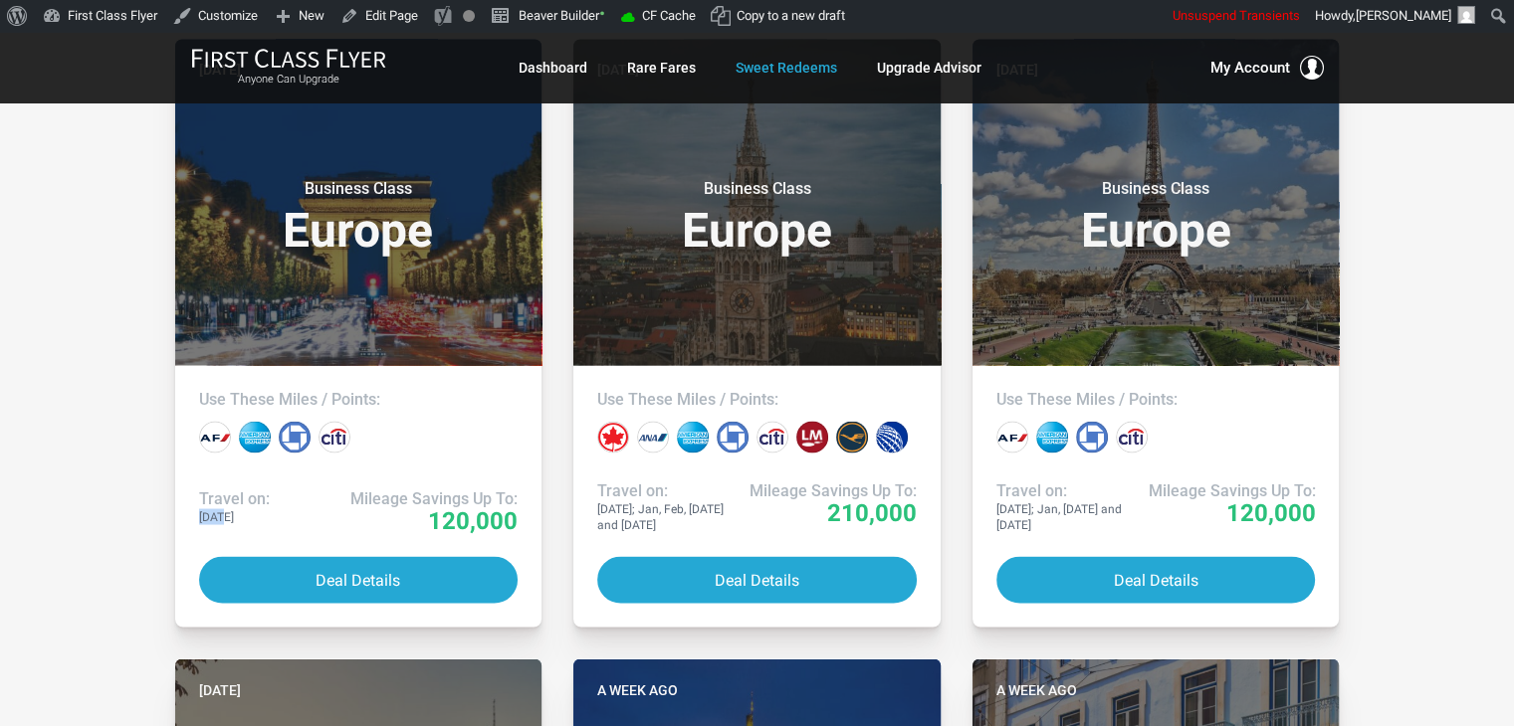
click at [64, 530] on div "All Destinations Uncheck All Africa only [GEOGRAPHIC_DATA] only [GEOGRAPHIC_DAT…" at bounding box center [757, 578] width 1514 height 7707
click at [75, 439] on div "All Destinations Uncheck All Africa only [GEOGRAPHIC_DATA] only [GEOGRAPHIC_DAT…" at bounding box center [757, 578] width 1514 height 7707
click at [69, 391] on div "All Destinations Uncheck All Africa only [GEOGRAPHIC_DATA] only [GEOGRAPHIC_DAT…" at bounding box center [757, 578] width 1514 height 7707
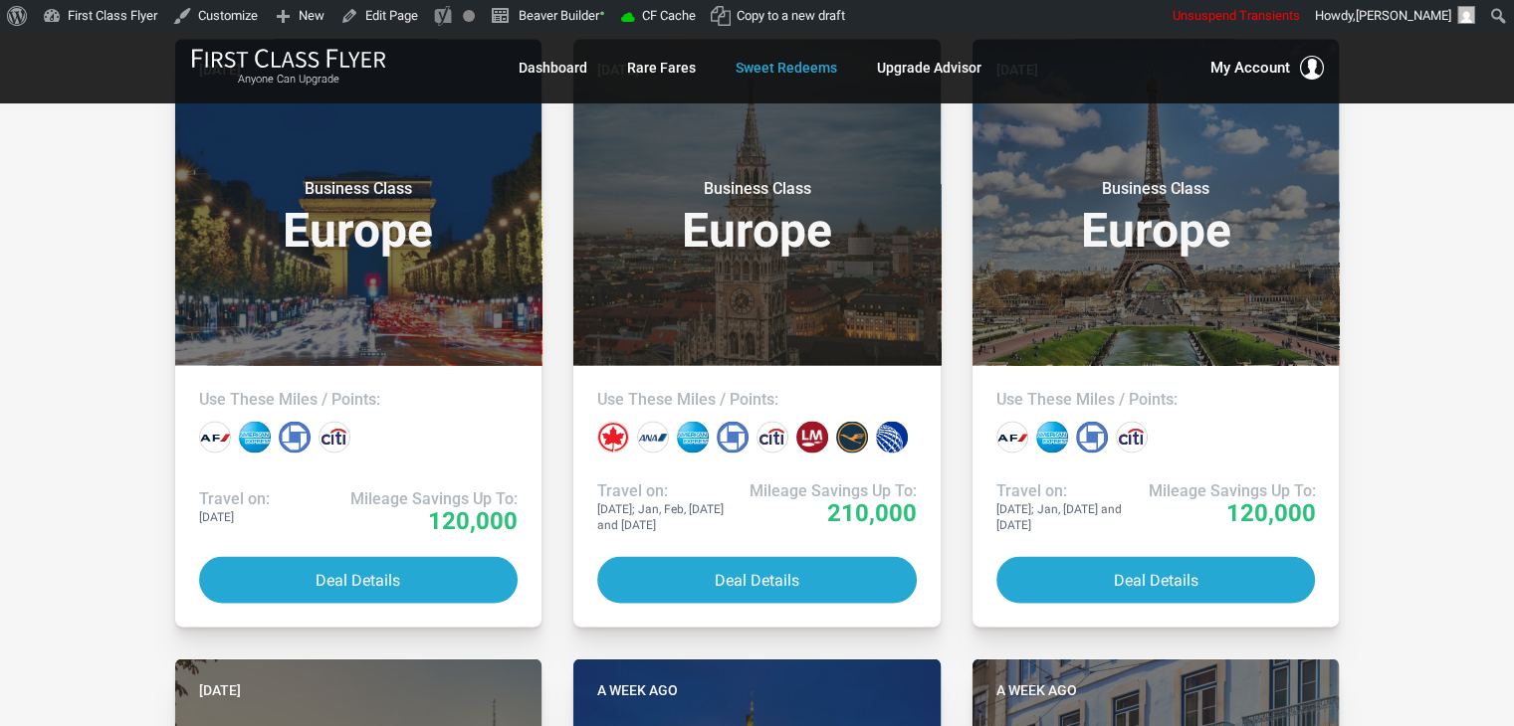
click at [1373, 255] on div "All Destinations Uncheck All Africa only [GEOGRAPHIC_DATA] only [GEOGRAPHIC_DAT…" at bounding box center [757, 578] width 1514 height 7707
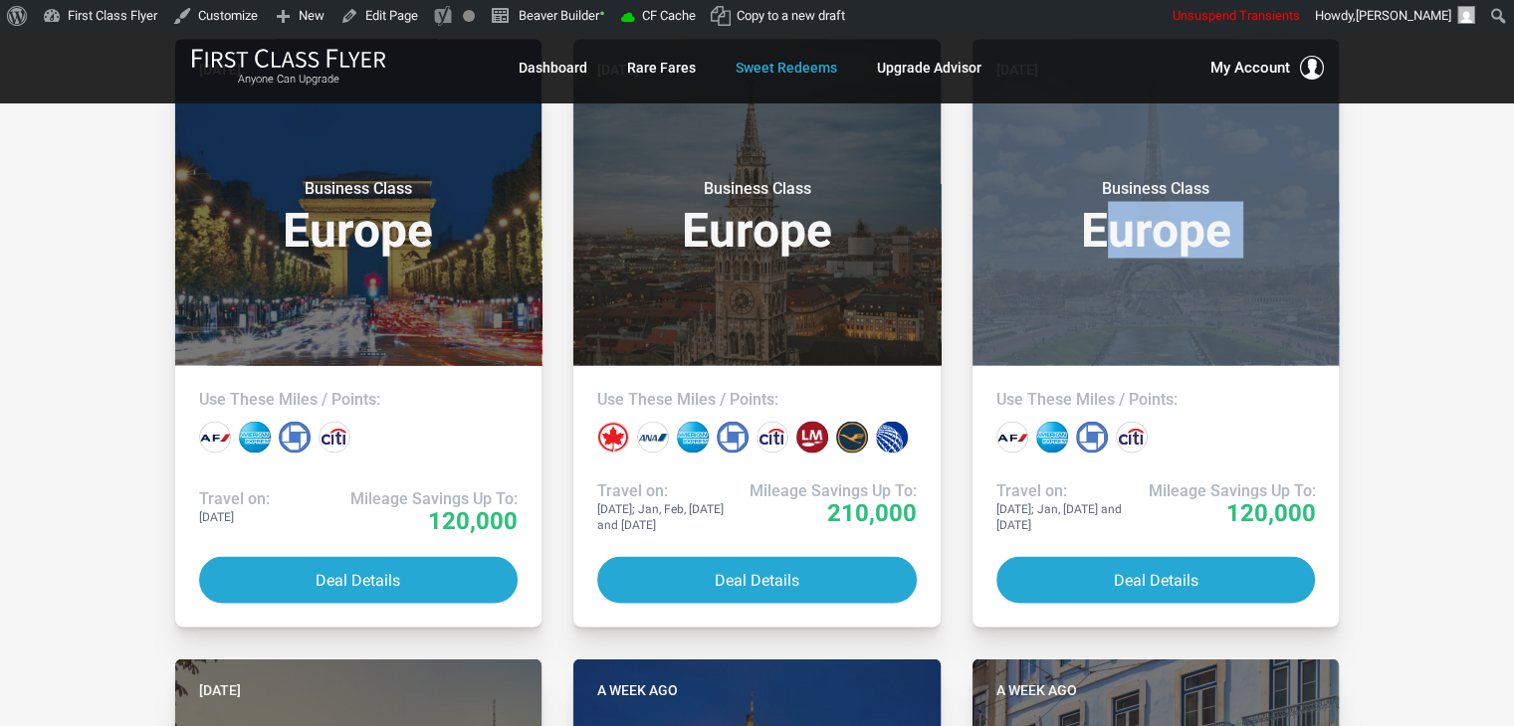
click at [1373, 255] on div "All Destinations Uncheck All Africa only [GEOGRAPHIC_DATA] only [GEOGRAPHIC_DAT…" at bounding box center [757, 578] width 1514 height 7707
click at [1374, 255] on div "All Destinations Uncheck All Africa only [GEOGRAPHIC_DATA] only [GEOGRAPHIC_DAT…" at bounding box center [757, 578] width 1514 height 7707
click at [1401, 334] on div "All Destinations Uncheck All Africa only [GEOGRAPHIC_DATA] only [GEOGRAPHIC_DAT…" at bounding box center [757, 578] width 1514 height 7707
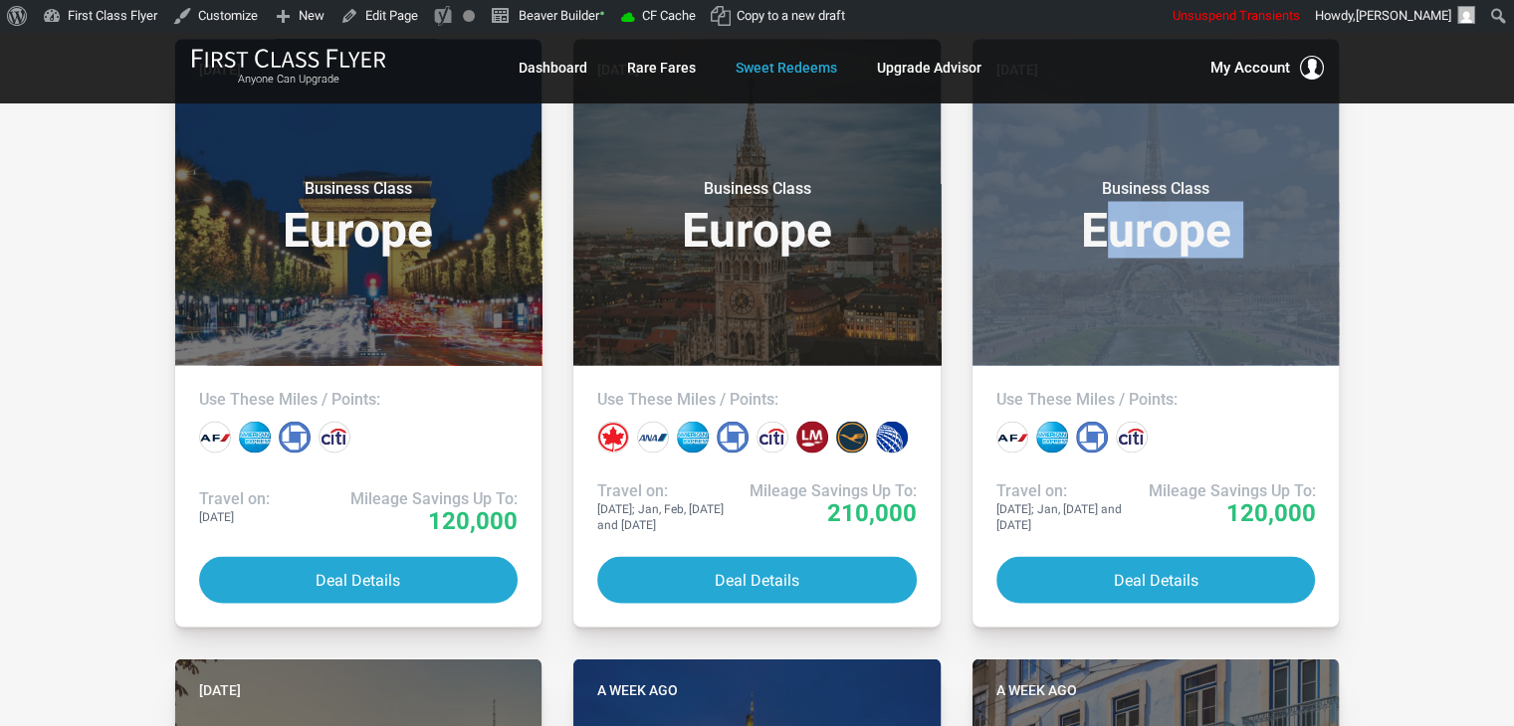
click at [1424, 358] on div "All Destinations Uncheck All Africa only [GEOGRAPHIC_DATA] only [GEOGRAPHIC_DAT…" at bounding box center [757, 578] width 1514 height 7707
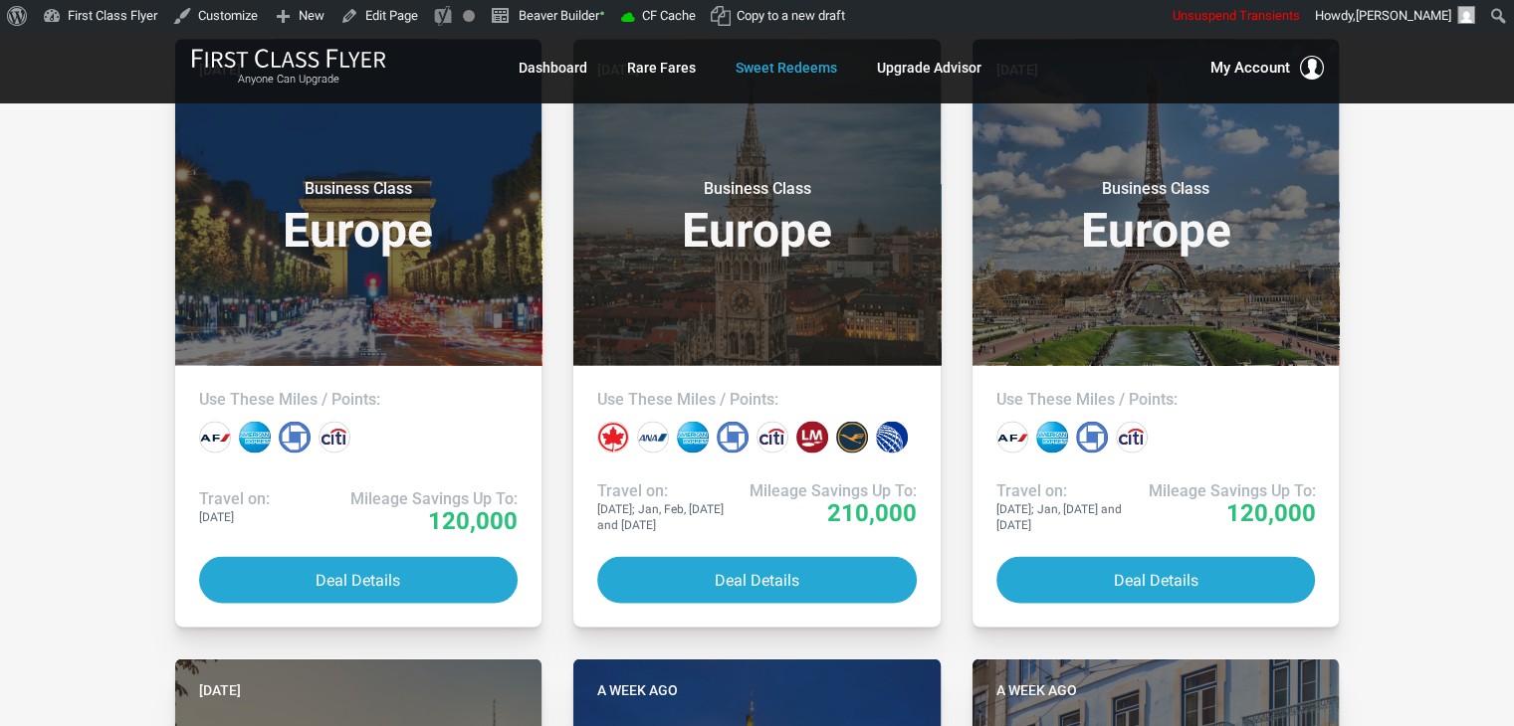
click at [1385, 403] on div "All Destinations Uncheck All Africa only [GEOGRAPHIC_DATA] only [GEOGRAPHIC_DAT…" at bounding box center [757, 578] width 1514 height 7707
click at [1405, 451] on div "All Destinations Uncheck All Africa only [GEOGRAPHIC_DATA] only [GEOGRAPHIC_DAT…" at bounding box center [757, 578] width 1514 height 7707
click at [1429, 421] on div "All Destinations Uncheck All Africa only [GEOGRAPHIC_DATA] only [GEOGRAPHIC_DAT…" at bounding box center [757, 578] width 1514 height 7707
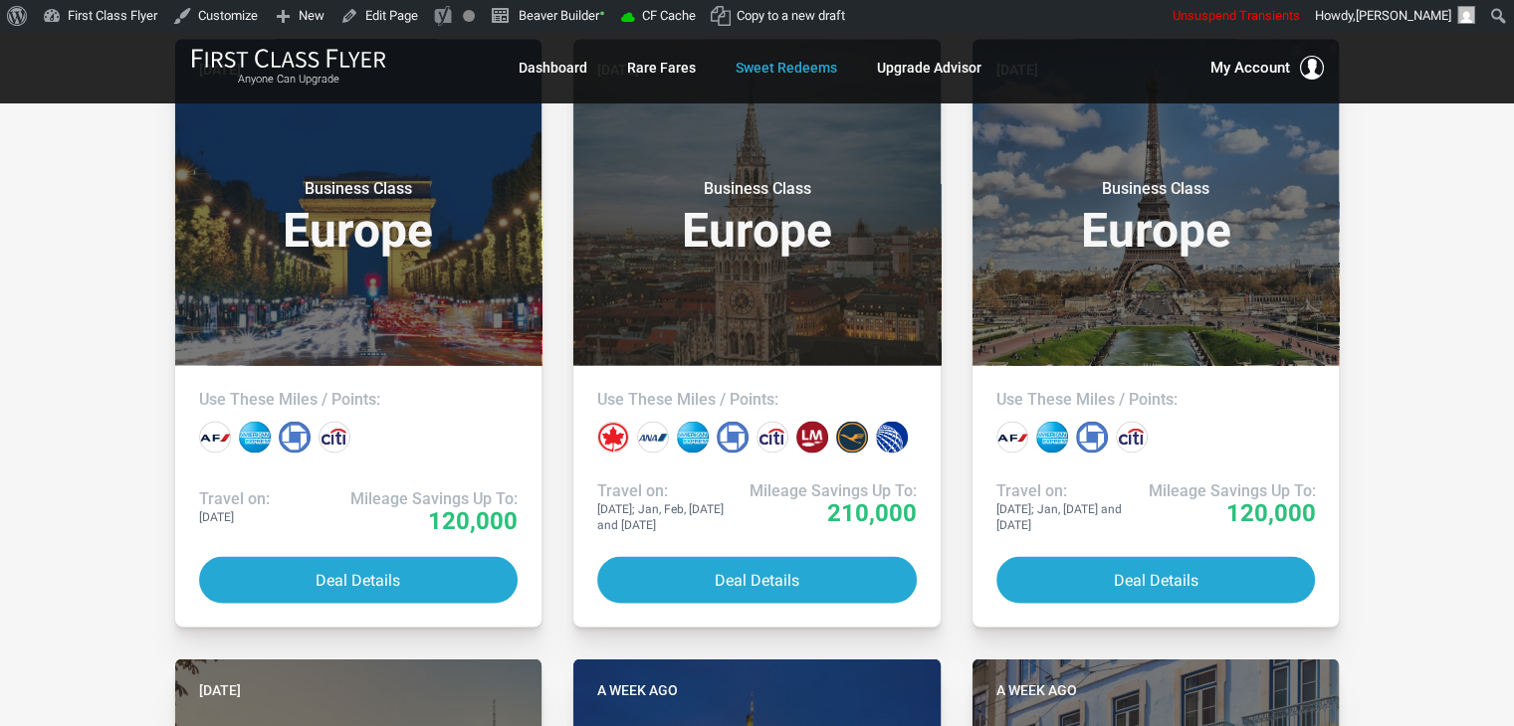
click at [1429, 421] on div "All Destinations Uncheck All Africa only [GEOGRAPHIC_DATA] only [GEOGRAPHIC_DAT…" at bounding box center [757, 578] width 1514 height 7707
click at [1414, 327] on div "All Destinations Uncheck All Africa only [GEOGRAPHIC_DATA] only [GEOGRAPHIC_DAT…" at bounding box center [757, 578] width 1514 height 7707
click at [1413, 276] on div "All Destinations Uncheck All Africa only [GEOGRAPHIC_DATA] only [GEOGRAPHIC_DAT…" at bounding box center [757, 578] width 1514 height 7707
click at [1412, 345] on div "All Destinations Uncheck All Africa only [GEOGRAPHIC_DATA] only [GEOGRAPHIC_DAT…" at bounding box center [757, 578] width 1514 height 7707
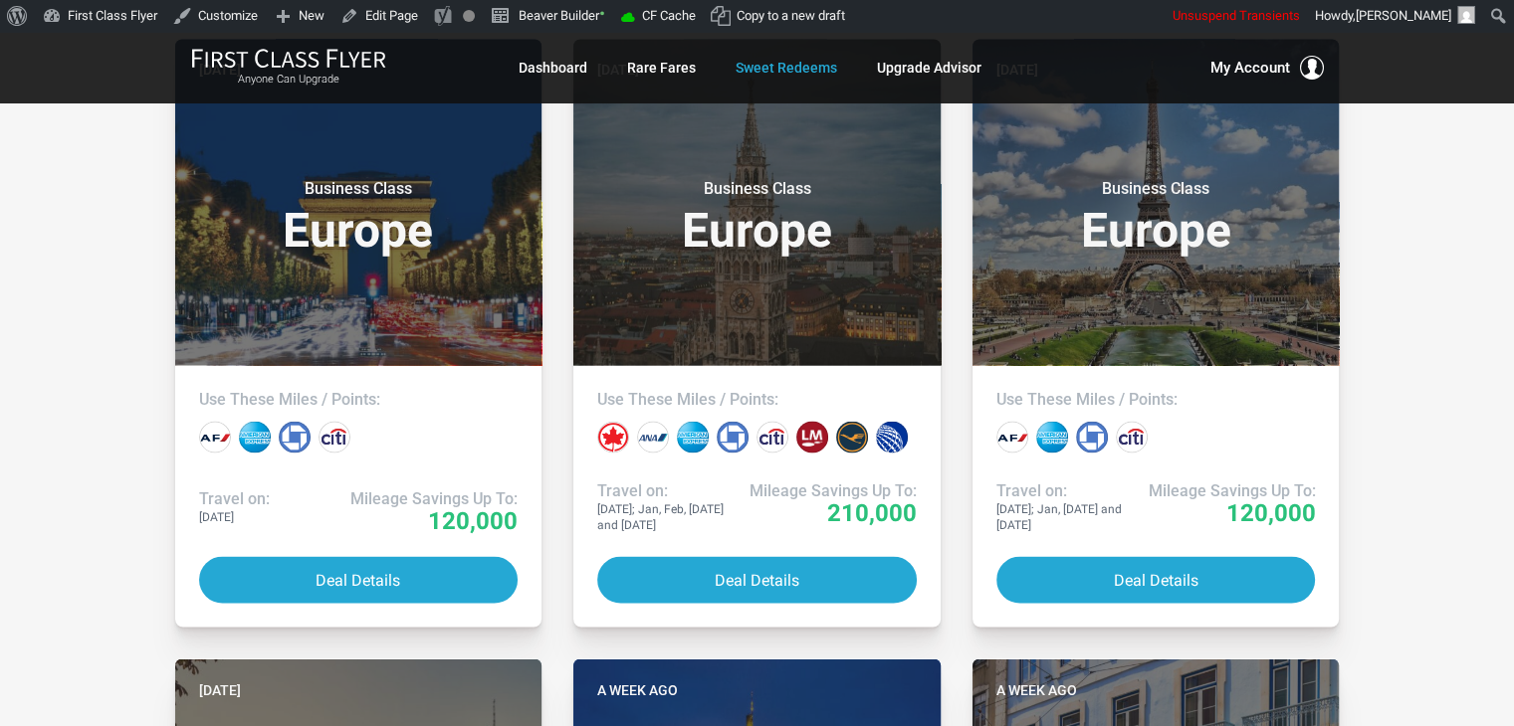
click at [1412, 345] on div "All Destinations Uncheck All Africa only [GEOGRAPHIC_DATA] only [GEOGRAPHIC_DAT…" at bounding box center [757, 578] width 1514 height 7707
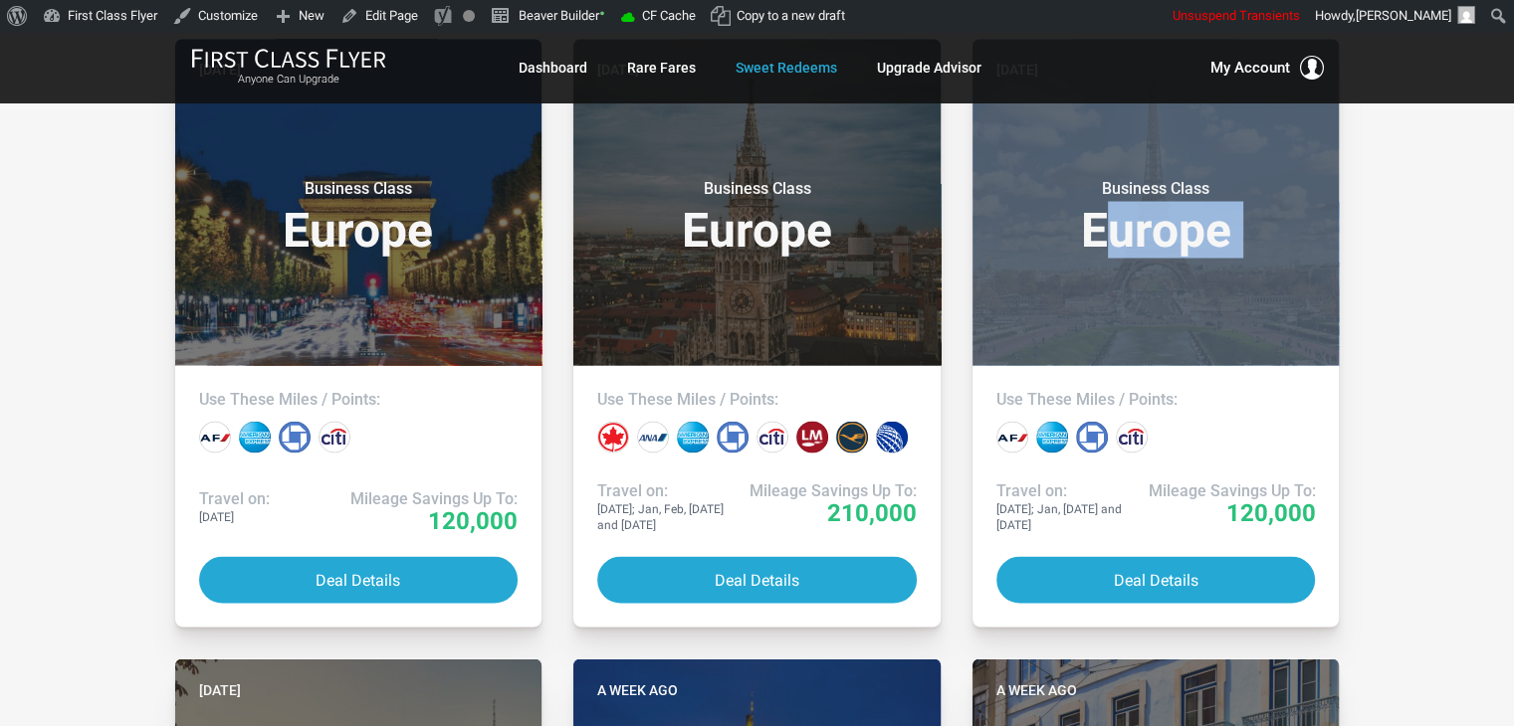
click at [1412, 345] on div "All Destinations Uncheck All Africa only [GEOGRAPHIC_DATA] only [GEOGRAPHIC_DAT…" at bounding box center [757, 578] width 1514 height 7707
click at [1430, 364] on div "All Destinations Uncheck All Africa only [GEOGRAPHIC_DATA] only [GEOGRAPHIC_DAT…" at bounding box center [757, 578] width 1514 height 7707
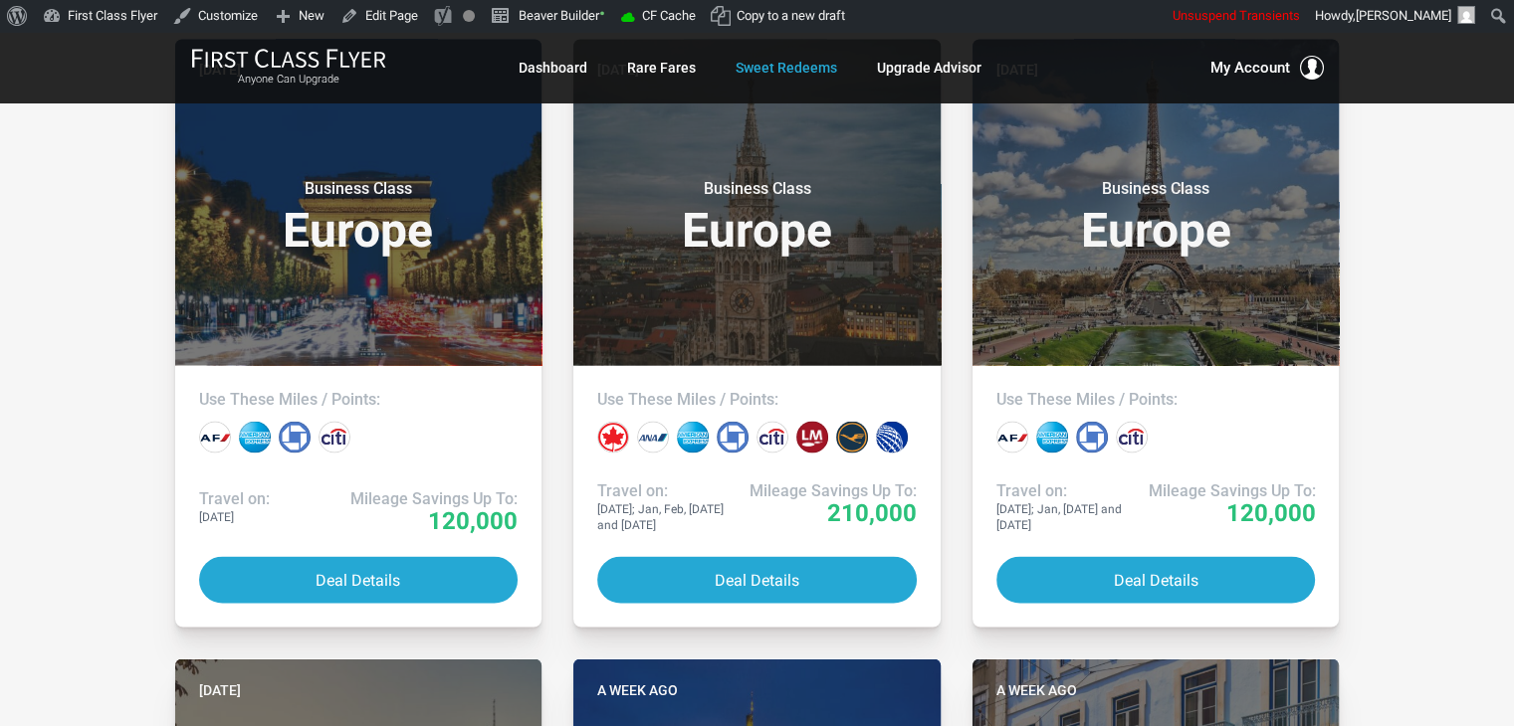
click at [1429, 381] on div "All Destinations Uncheck All Africa only [GEOGRAPHIC_DATA] only [GEOGRAPHIC_DAT…" at bounding box center [757, 578] width 1514 height 7707
click at [1444, 447] on div "All Destinations Uncheck All Africa only [GEOGRAPHIC_DATA] only [GEOGRAPHIC_DAT…" at bounding box center [757, 578] width 1514 height 7707
click at [1429, 328] on div "All Destinations Uncheck All Africa only [GEOGRAPHIC_DATA] only [GEOGRAPHIC_DAT…" at bounding box center [757, 578] width 1514 height 7707
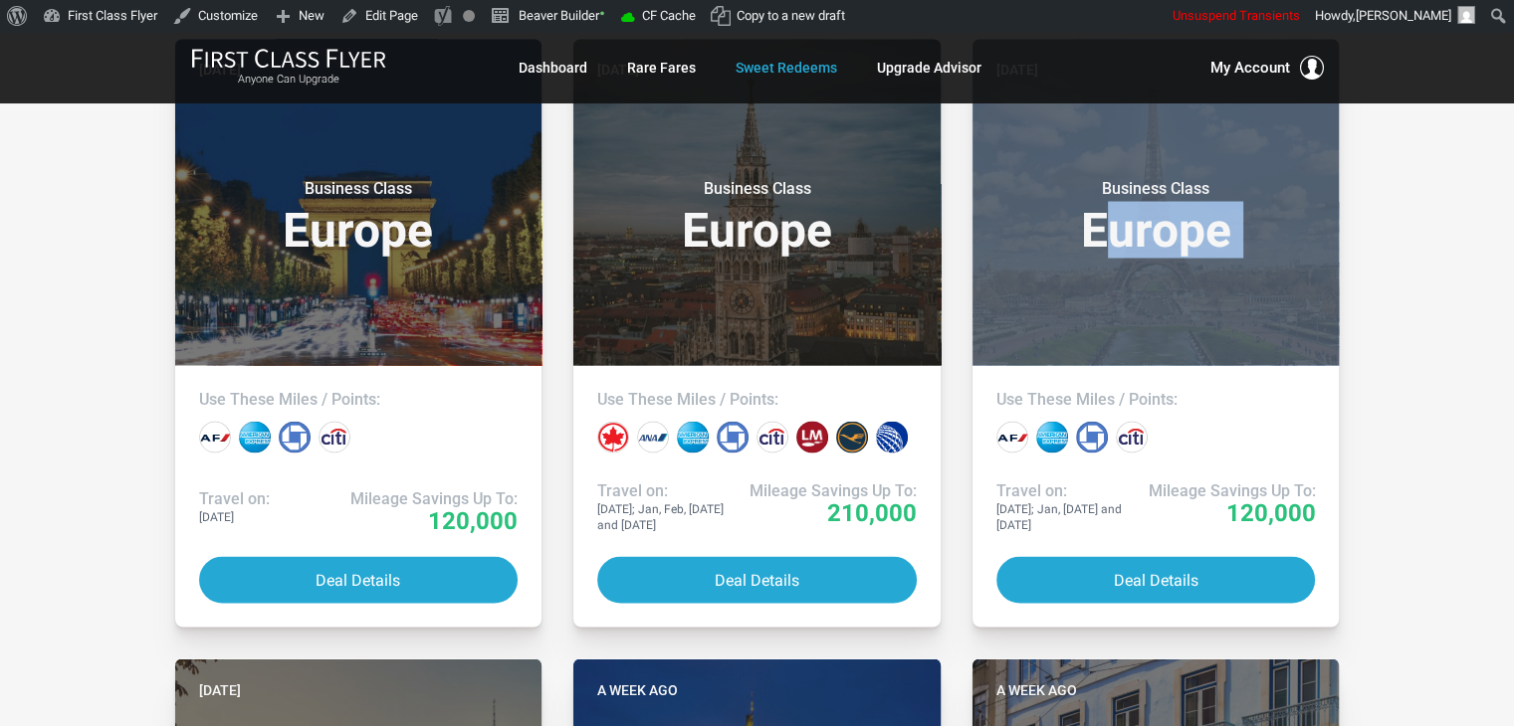
click at [1429, 328] on div "All Destinations Uncheck All Africa only [GEOGRAPHIC_DATA] only [GEOGRAPHIC_DAT…" at bounding box center [757, 578] width 1514 height 7707
click at [1397, 278] on div "All Destinations Uncheck All Africa only [GEOGRAPHIC_DATA] only [GEOGRAPHIC_DAT…" at bounding box center [757, 578] width 1514 height 7707
click at [1400, 296] on div "All Destinations Uncheck All Africa only [GEOGRAPHIC_DATA] only [GEOGRAPHIC_DAT…" at bounding box center [757, 578] width 1514 height 7707
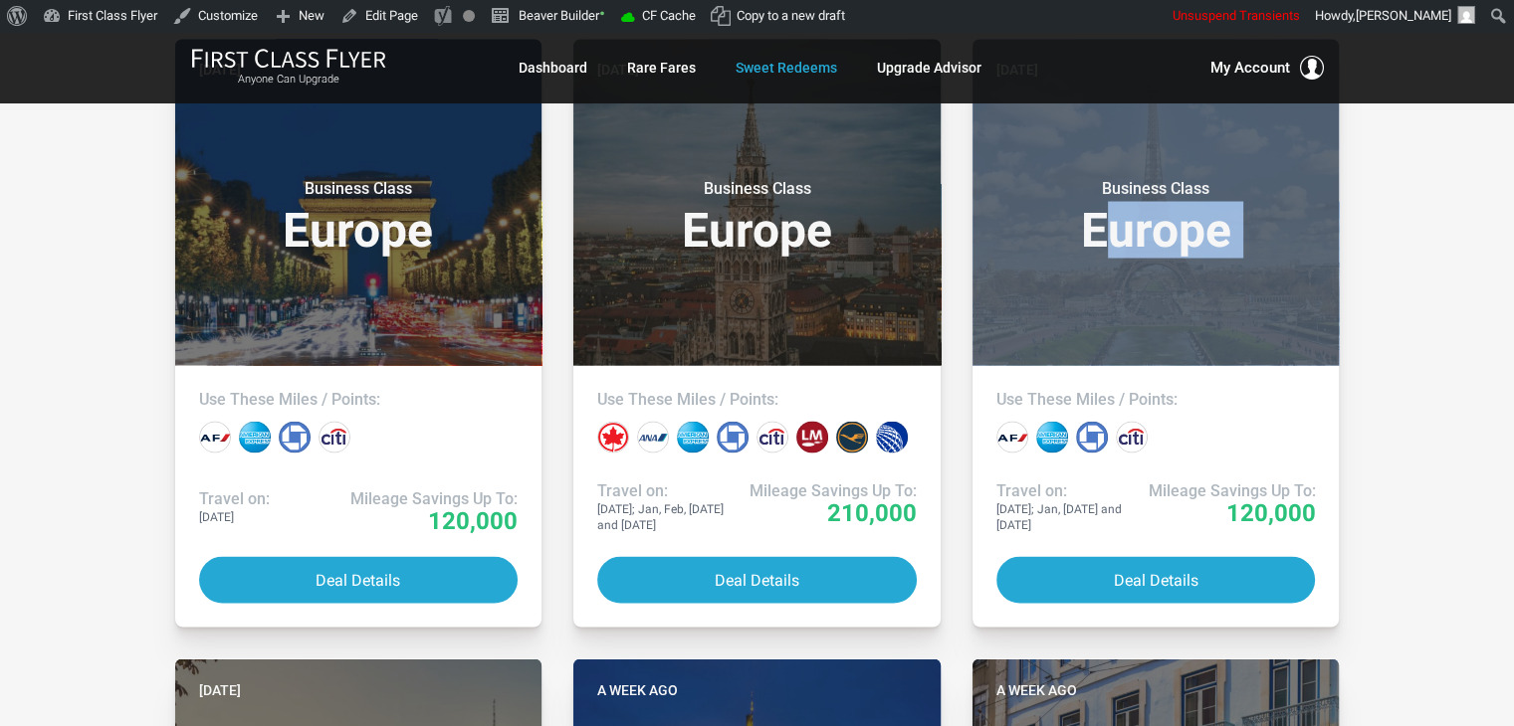
click at [1400, 296] on div "All Destinations Uncheck All Africa only [GEOGRAPHIC_DATA] only [GEOGRAPHIC_DAT…" at bounding box center [757, 578] width 1514 height 7707
click at [1405, 284] on div "All Destinations Uncheck All Africa only [GEOGRAPHIC_DATA] only [GEOGRAPHIC_DAT…" at bounding box center [757, 578] width 1514 height 7707
click at [1405, 268] on div "All Destinations Uncheck All Africa only [GEOGRAPHIC_DATA] only [GEOGRAPHIC_DAT…" at bounding box center [757, 578] width 1514 height 7707
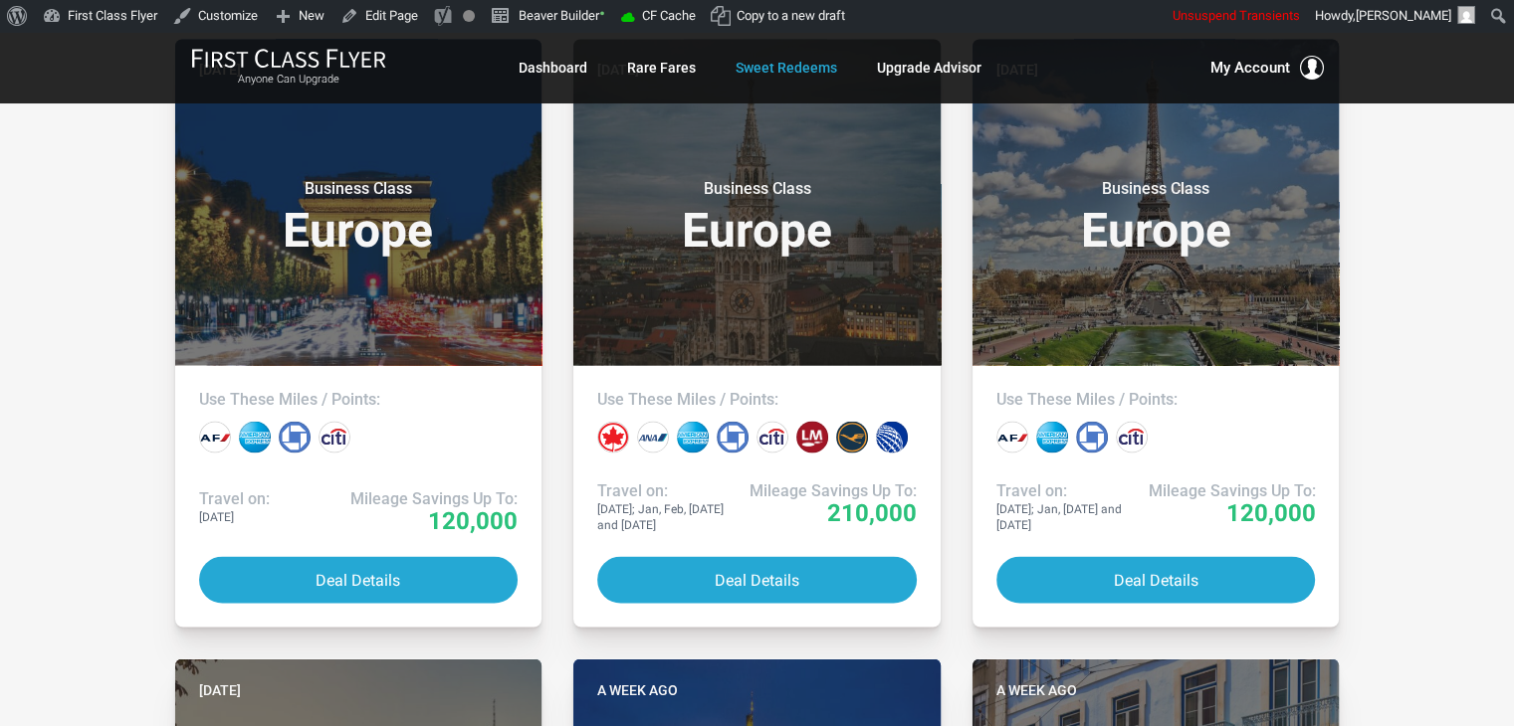
click at [1402, 276] on div "All Destinations Uncheck All Africa only [GEOGRAPHIC_DATA] only [GEOGRAPHIC_DAT…" at bounding box center [757, 578] width 1514 height 7707
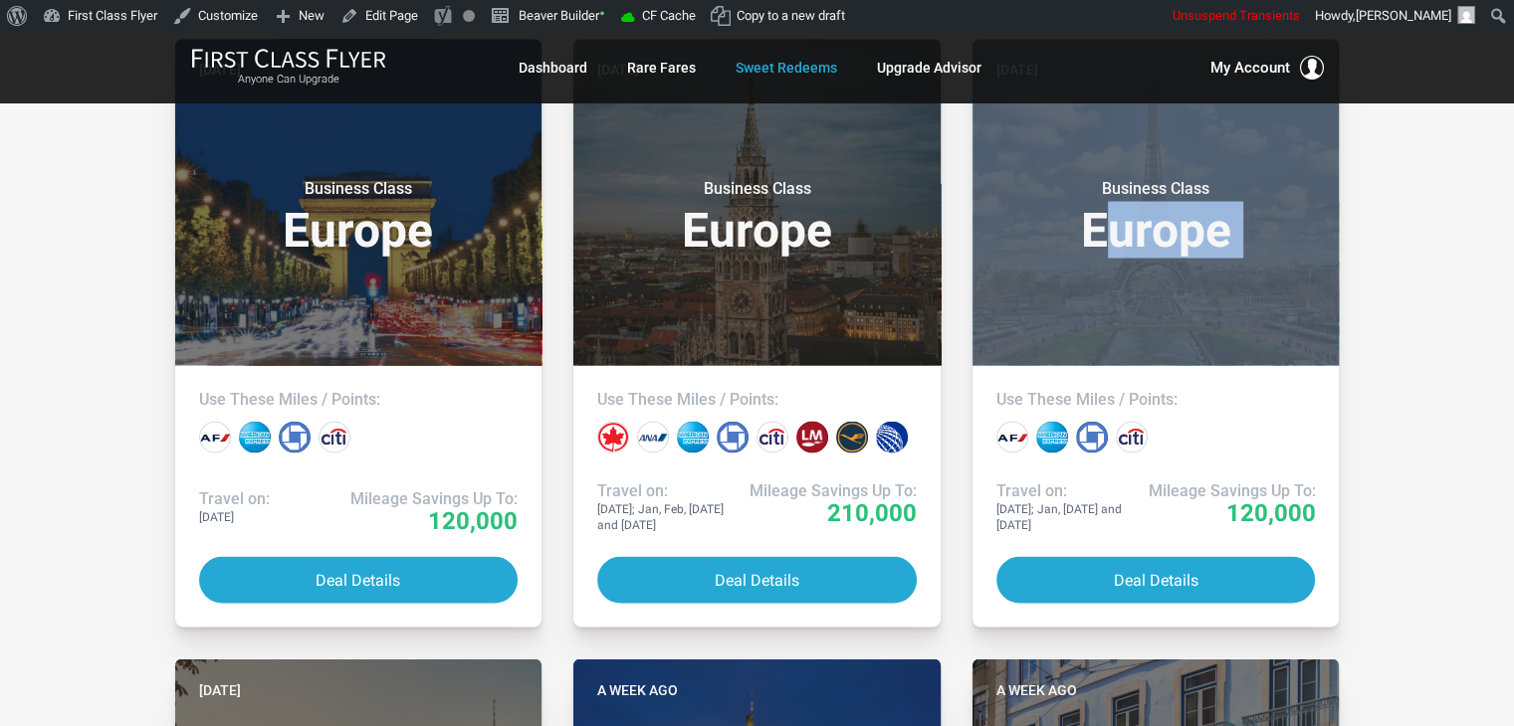
click at [1402, 276] on div "All Destinations Uncheck All Africa only [GEOGRAPHIC_DATA] only [GEOGRAPHIC_DAT…" at bounding box center [757, 578] width 1514 height 7707
click at [1413, 248] on div "All Destinations Uncheck All Africa only [GEOGRAPHIC_DATA] only [GEOGRAPHIC_DAT…" at bounding box center [757, 578] width 1514 height 7707
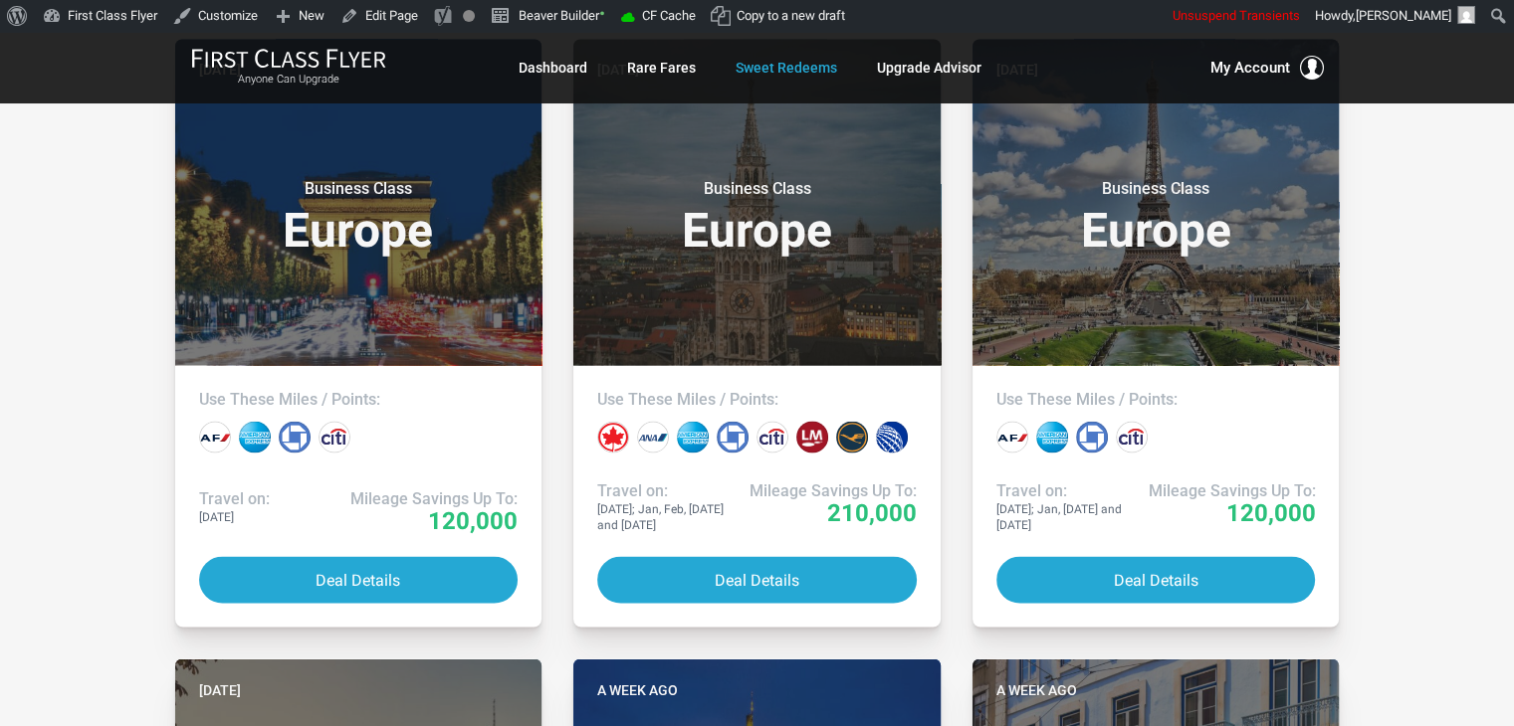
click at [59, 278] on div "All Destinations Uncheck All Africa only [GEOGRAPHIC_DATA] only [GEOGRAPHIC_DAT…" at bounding box center [757, 578] width 1514 height 7707
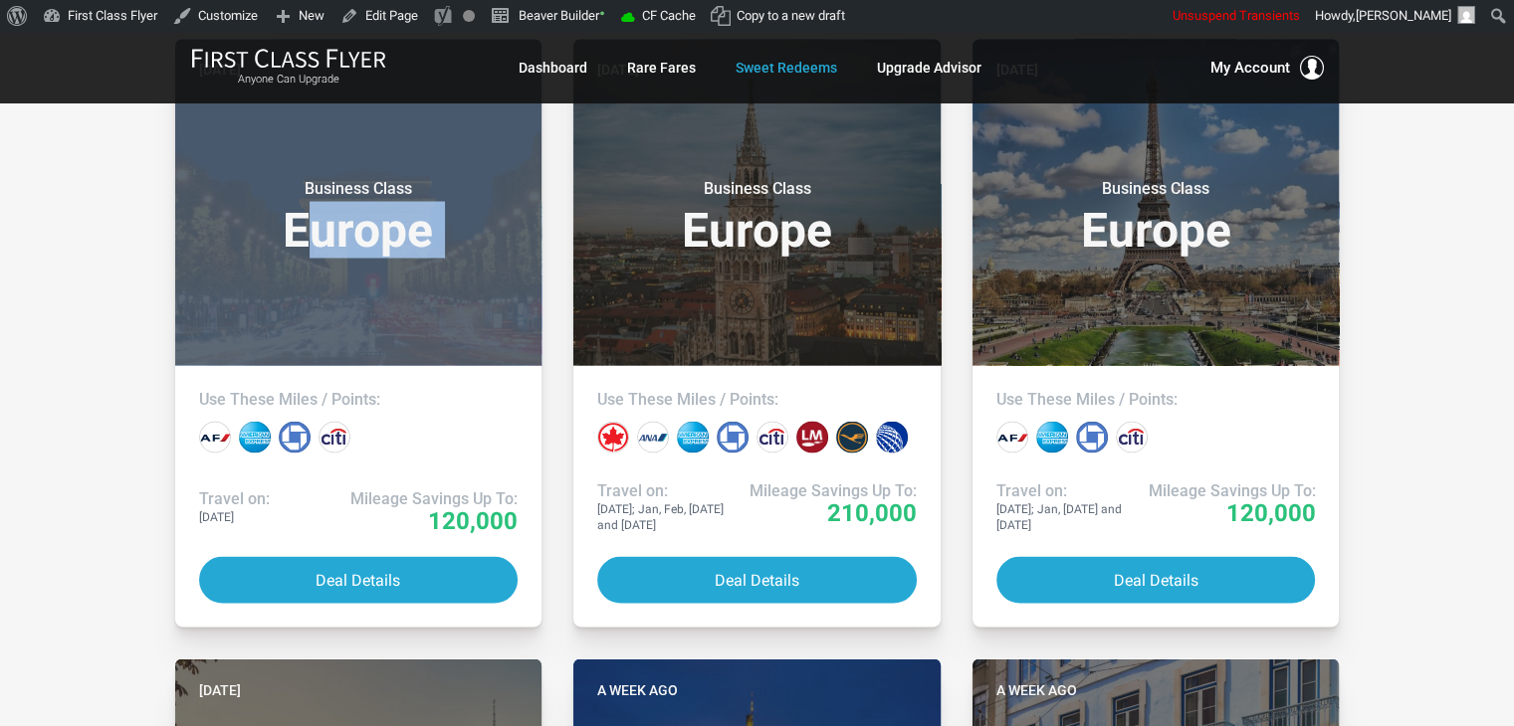
click at [59, 278] on div "All Destinations Uncheck All Africa only [GEOGRAPHIC_DATA] only [GEOGRAPHIC_DAT…" at bounding box center [757, 578] width 1514 height 7707
click at [85, 208] on div "All Destinations Uncheck All Africa only [GEOGRAPHIC_DATA] only [GEOGRAPHIC_DAT…" at bounding box center [757, 578] width 1514 height 7707
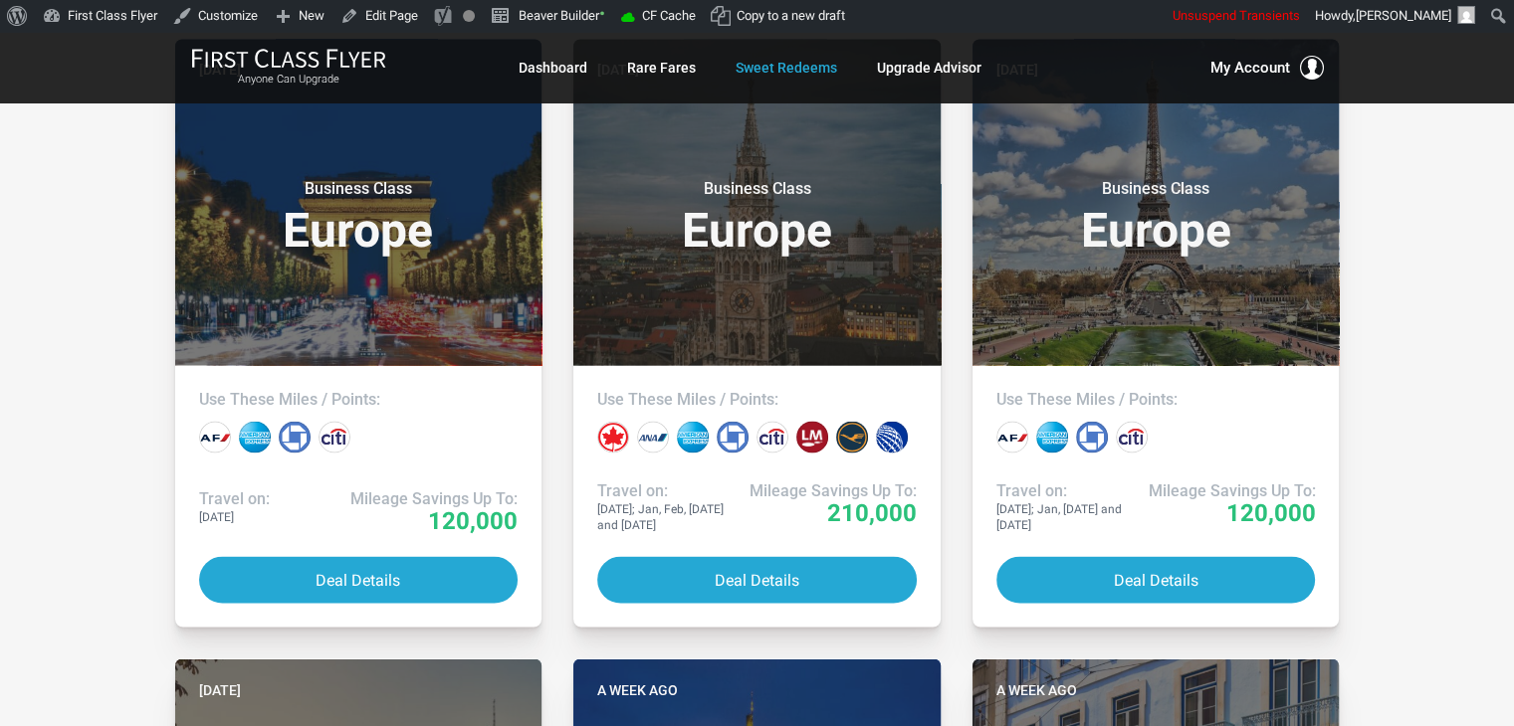
click at [68, 274] on div "All Destinations Uncheck All Africa only [GEOGRAPHIC_DATA] only [GEOGRAPHIC_DAT…" at bounding box center [757, 578] width 1514 height 7707
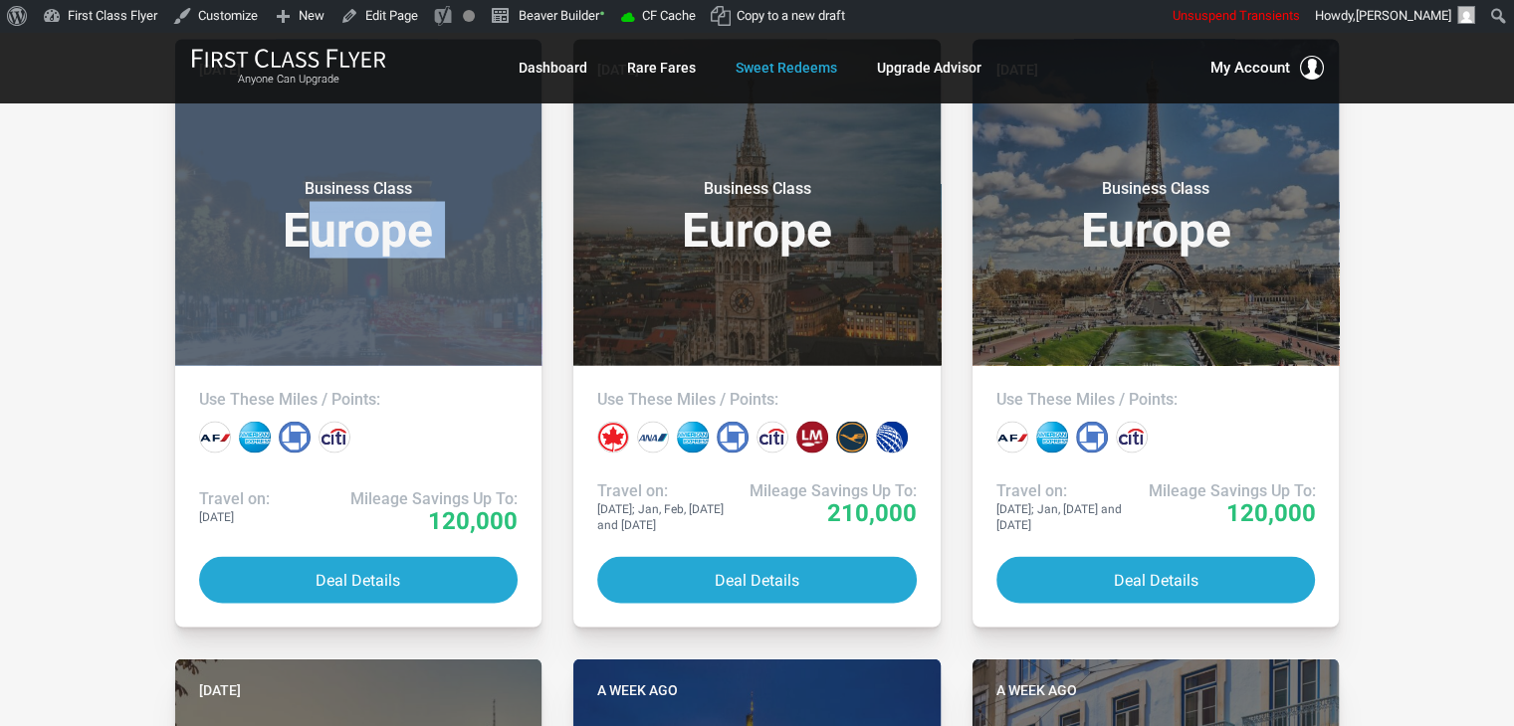
click at [68, 274] on div "All Destinations Uncheck All Africa only [GEOGRAPHIC_DATA] only [GEOGRAPHIC_DAT…" at bounding box center [757, 578] width 1514 height 7707
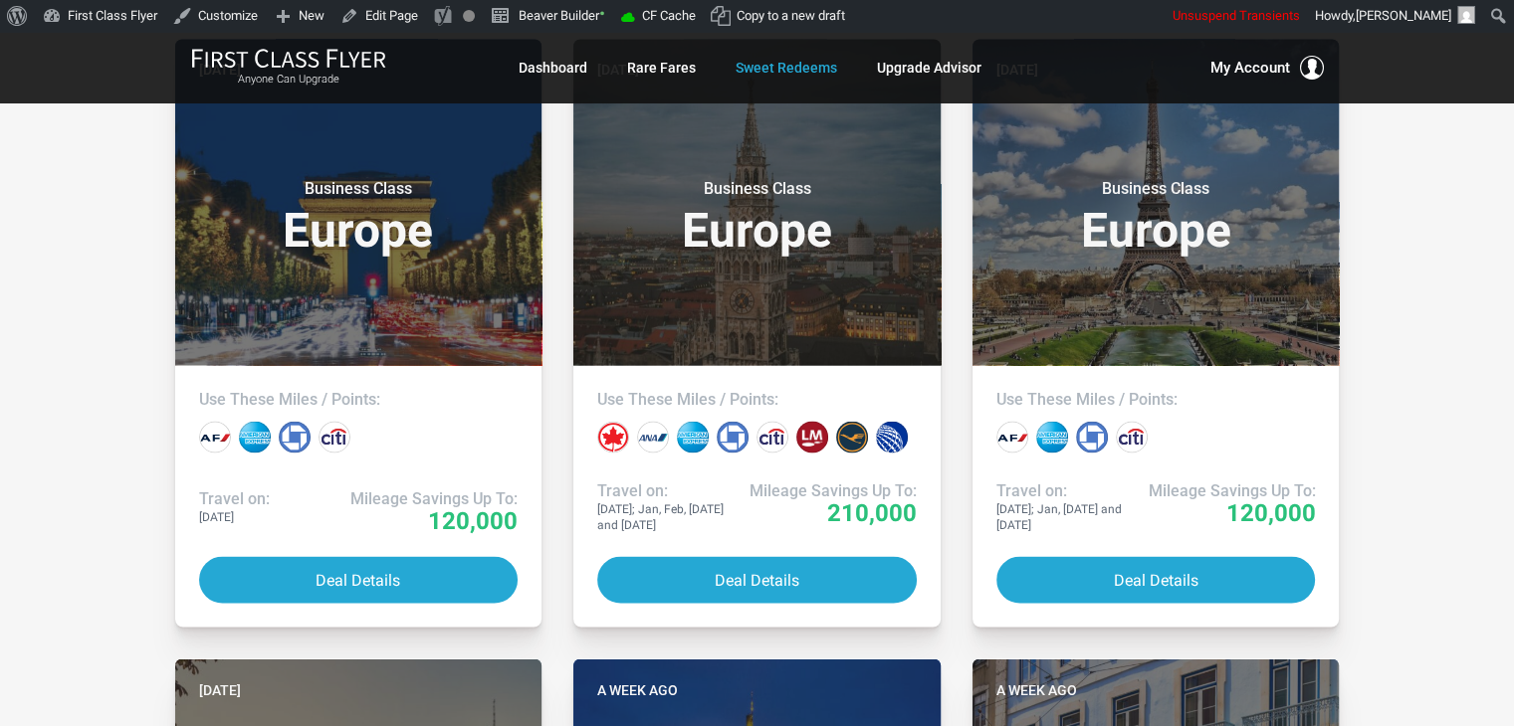
click at [68, 203] on div "All Destinations Uncheck All Africa only [GEOGRAPHIC_DATA] only [GEOGRAPHIC_DAT…" at bounding box center [757, 578] width 1514 height 7707
click at [70, 194] on div "All Destinations Uncheck All Africa only [GEOGRAPHIC_DATA] only [GEOGRAPHIC_DAT…" at bounding box center [757, 578] width 1514 height 7707
click at [74, 506] on div "All Destinations Uncheck All Africa only [GEOGRAPHIC_DATA] only [GEOGRAPHIC_DAT…" at bounding box center [757, 578] width 1514 height 7707
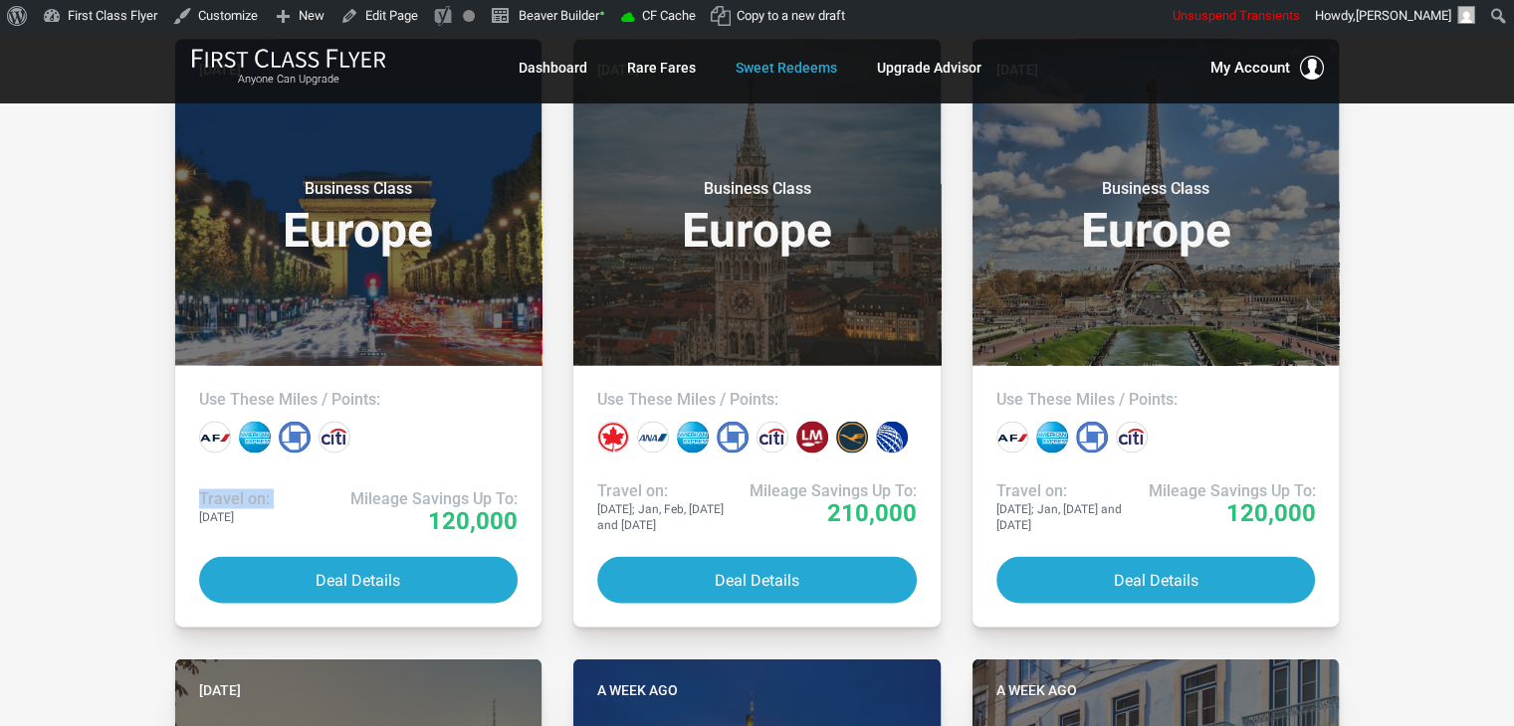
click at [74, 506] on div "All Destinations Uncheck All Africa only [GEOGRAPHIC_DATA] only [GEOGRAPHIC_DAT…" at bounding box center [757, 578] width 1514 height 7707
click at [57, 562] on div "All Destinations Uncheck All Africa only [GEOGRAPHIC_DATA] only [GEOGRAPHIC_DAT…" at bounding box center [757, 578] width 1514 height 7707
click at [92, 390] on div "All Destinations Uncheck All Africa only [GEOGRAPHIC_DATA] only [GEOGRAPHIC_DAT…" at bounding box center [757, 578] width 1514 height 7707
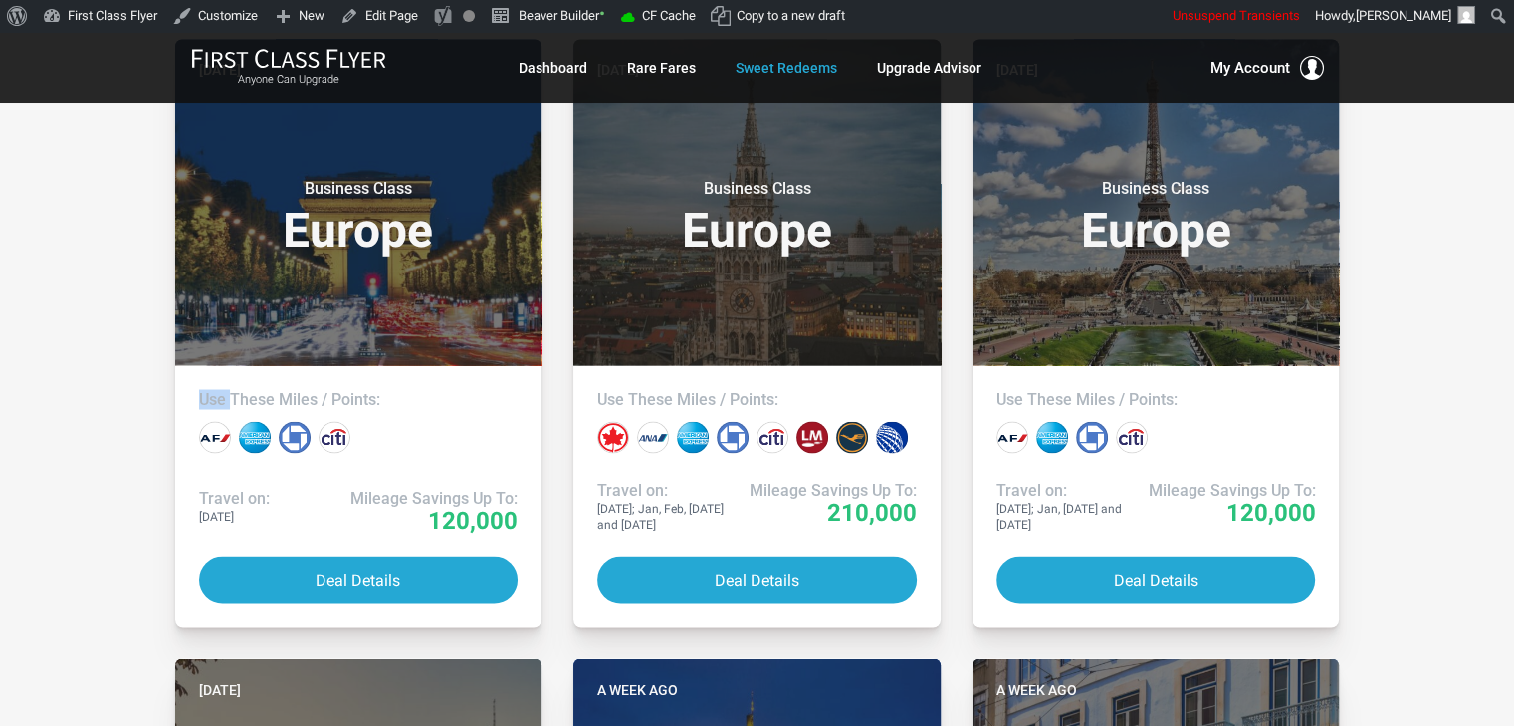
click at [92, 390] on div "All Destinations Uncheck All Africa only [GEOGRAPHIC_DATA] only [GEOGRAPHIC_DAT…" at bounding box center [757, 578] width 1514 height 7707
click at [1446, 230] on div "All Destinations Uncheck All Africa only [GEOGRAPHIC_DATA] only [GEOGRAPHIC_DAT…" at bounding box center [757, 578] width 1514 height 7707
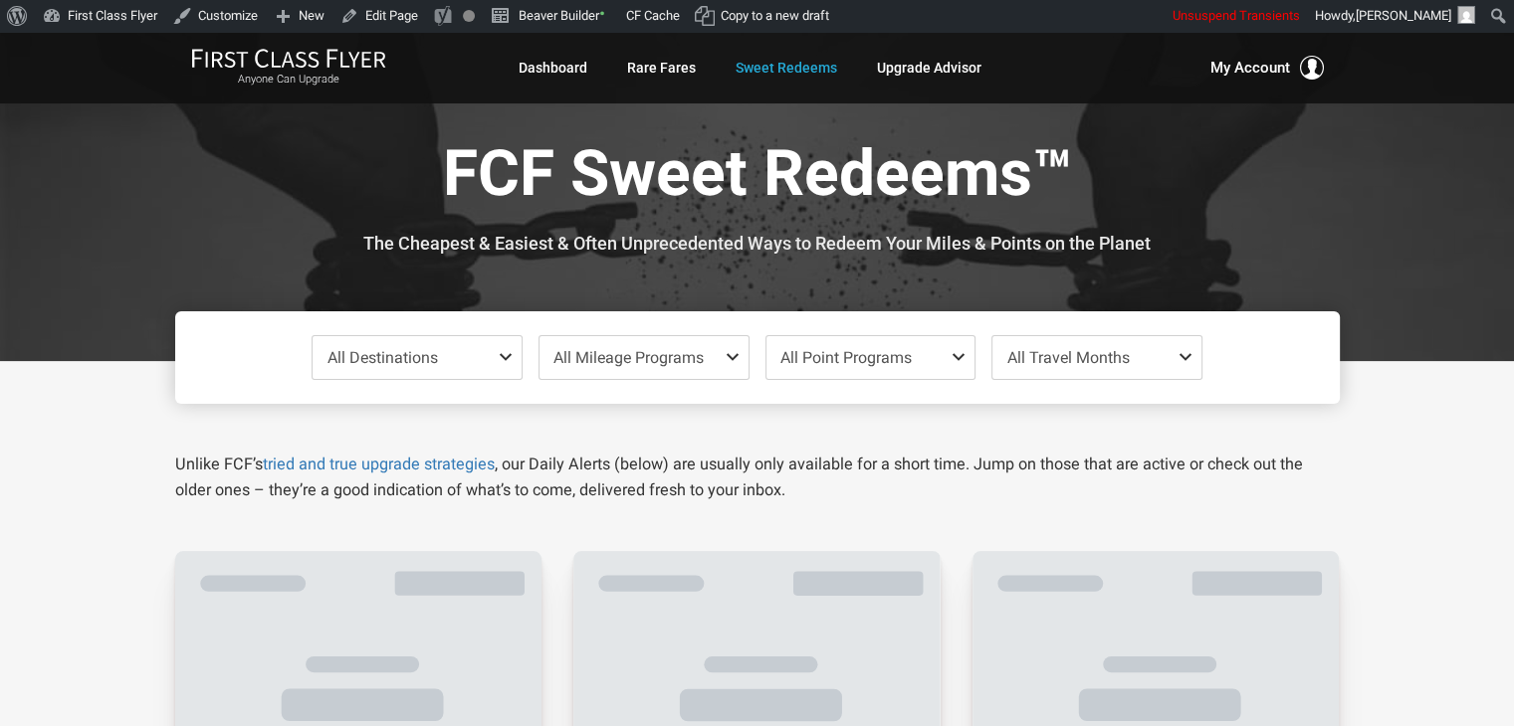
scroll to position [2702, 0]
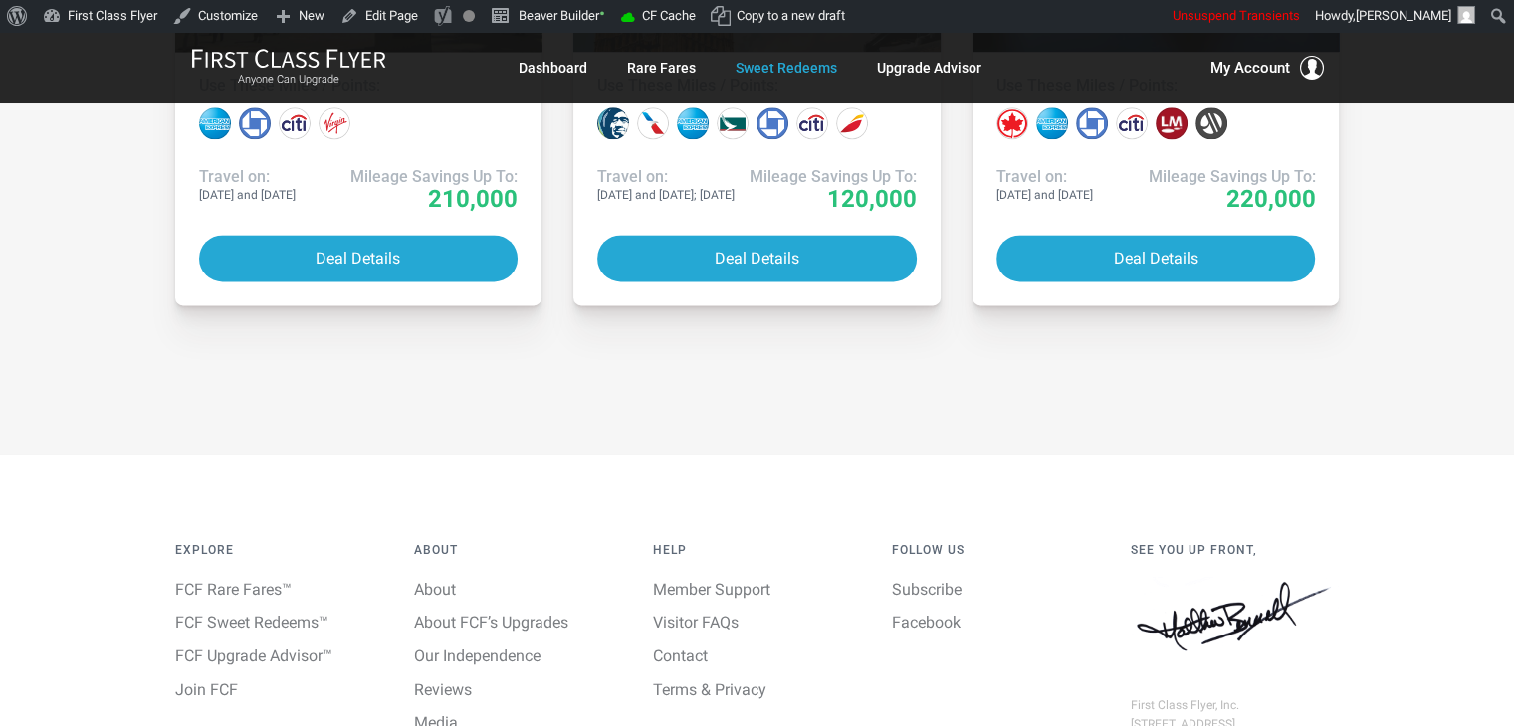
drag, startPoint x: 778, startPoint y: 429, endPoint x: 649, endPoint y: 407, distance: 131.2
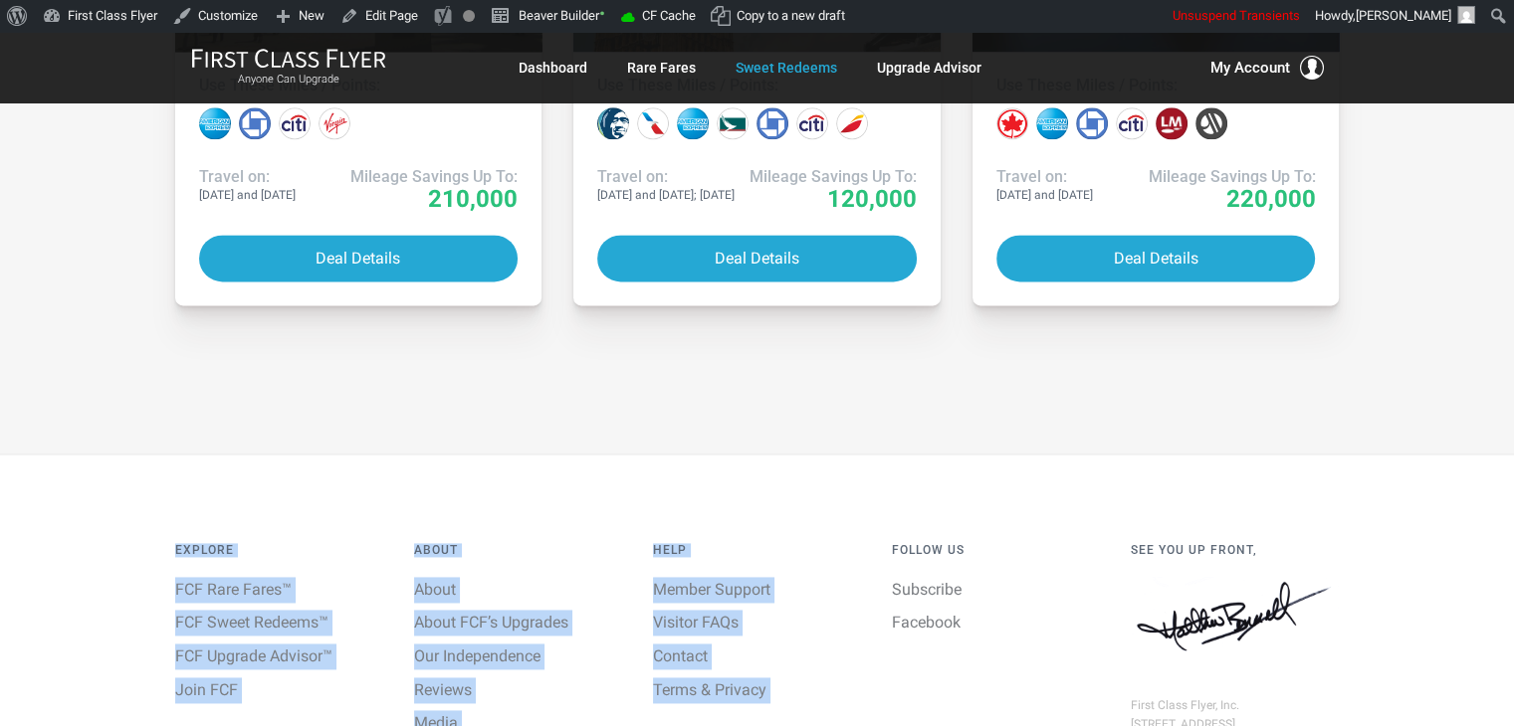
drag, startPoint x: 608, startPoint y: 399, endPoint x: 885, endPoint y: 513, distance: 299.0
click at [885, 513] on div "Explore FCF Rare Fares™ FCF Sweet Redeems™ FCF Upgrade Advisor™ Join FCF About …" at bounding box center [757, 664] width 1164 height 418
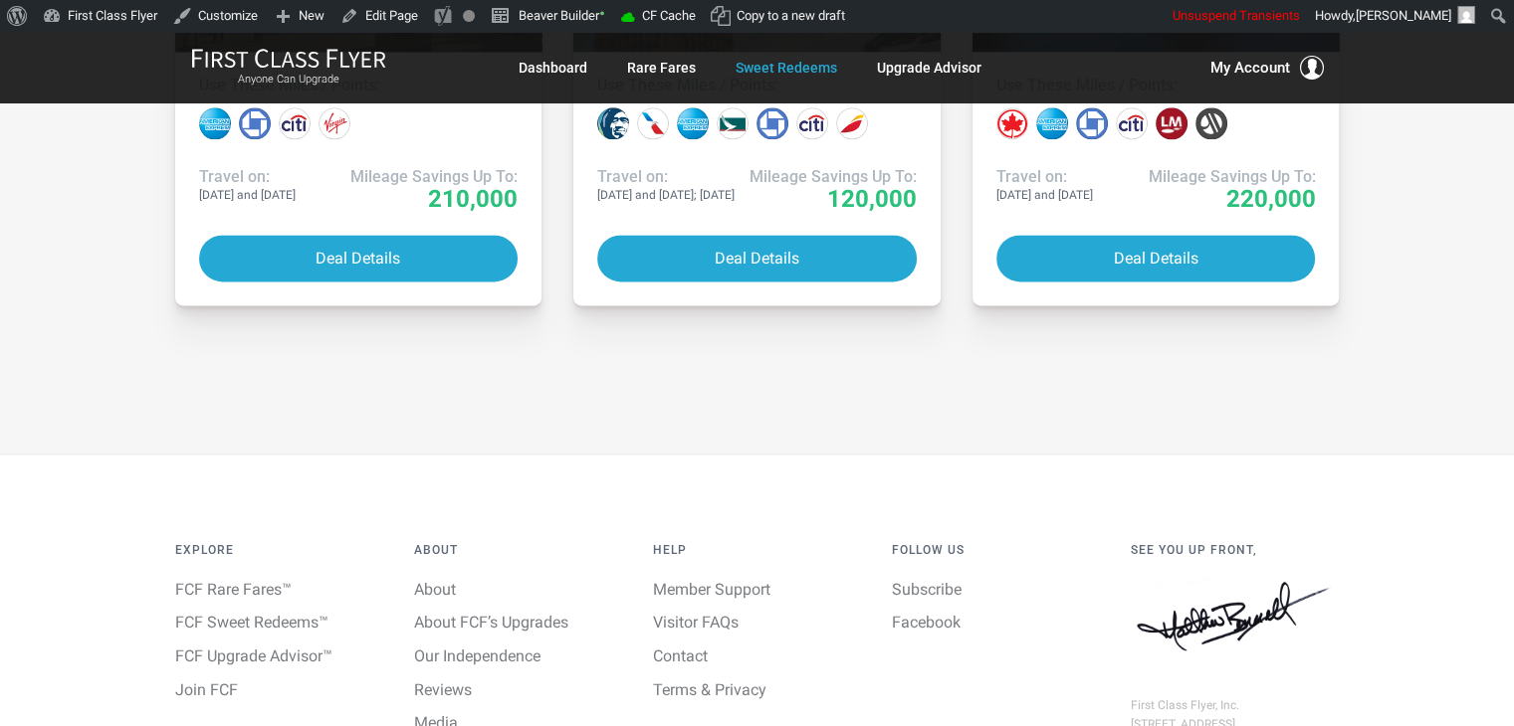
drag, startPoint x: 58, startPoint y: 347, endPoint x: 23, endPoint y: 200, distance: 151.3
click at [125, 534] on div "Explore FCF Rare Fares™ FCF Sweet Redeems™ FCF Upgrade Advisor™ Join FCF About …" at bounding box center [757, 663] width 1514 height 419
drag, startPoint x: 96, startPoint y: 211, endPoint x: 83, endPoint y: 186, distance: 28.0
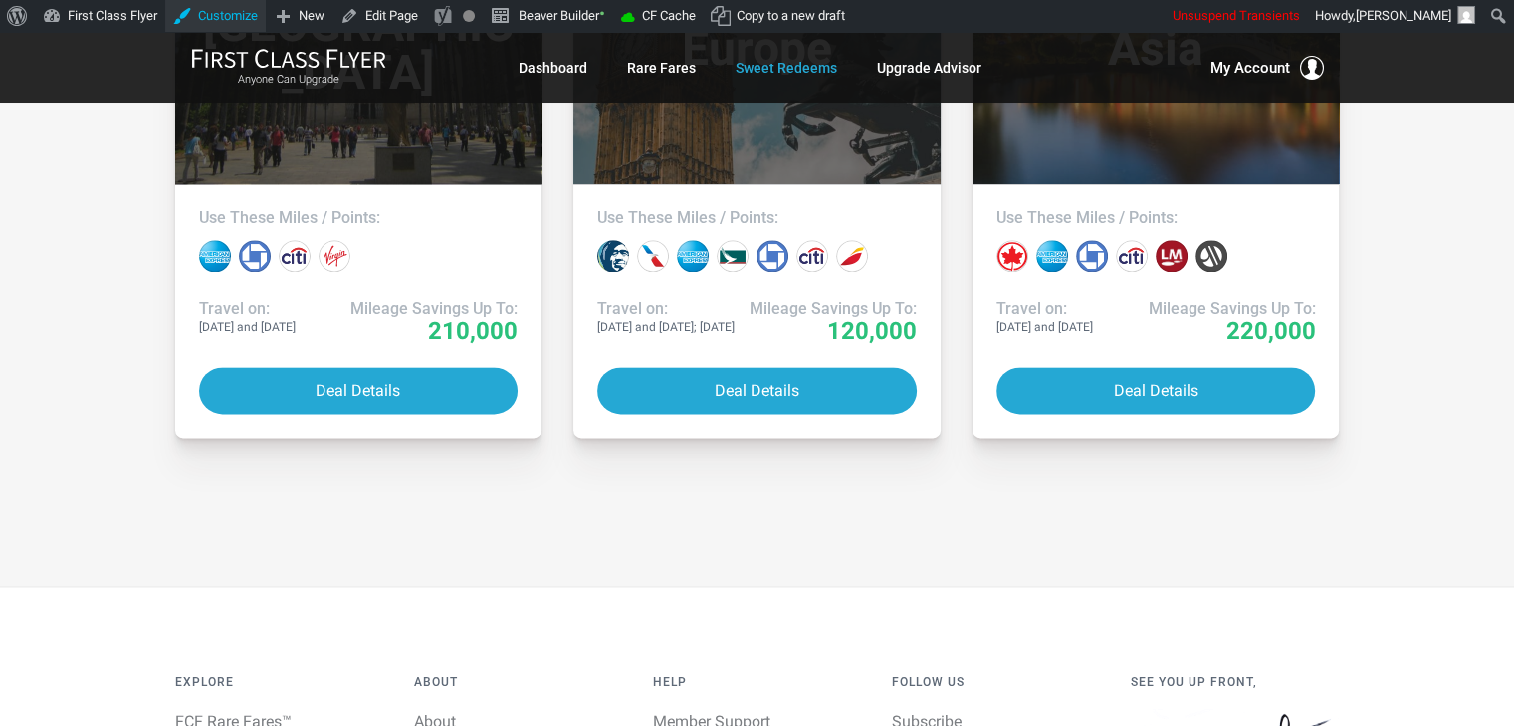
scroll to position [2568, 0]
